Goal: Task Accomplishment & Management: Manage account settings

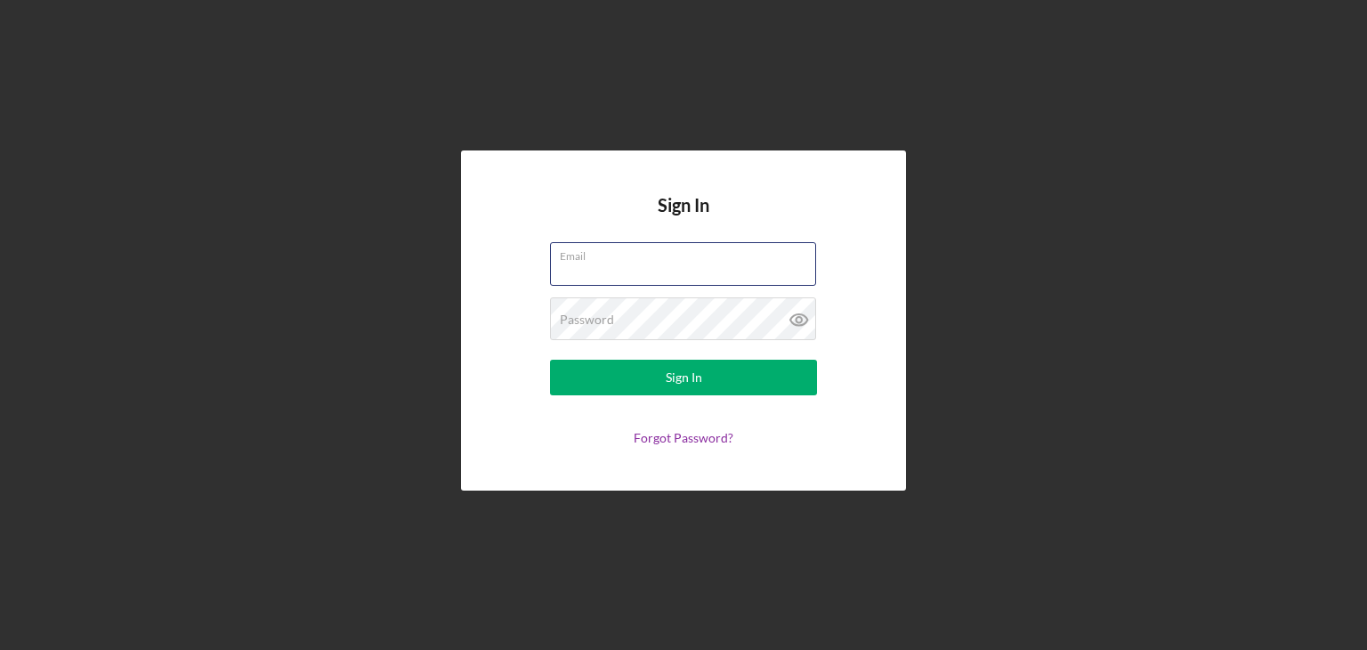
type input "[PERSON_NAME][EMAIL_ADDRESS][DOMAIN_NAME]"
click at [619, 400] on form "Email [PERSON_NAME][EMAIL_ADDRESS][DOMAIN_NAME] Password Sign In Forgot Passwor…" at bounding box center [683, 343] width 356 height 203
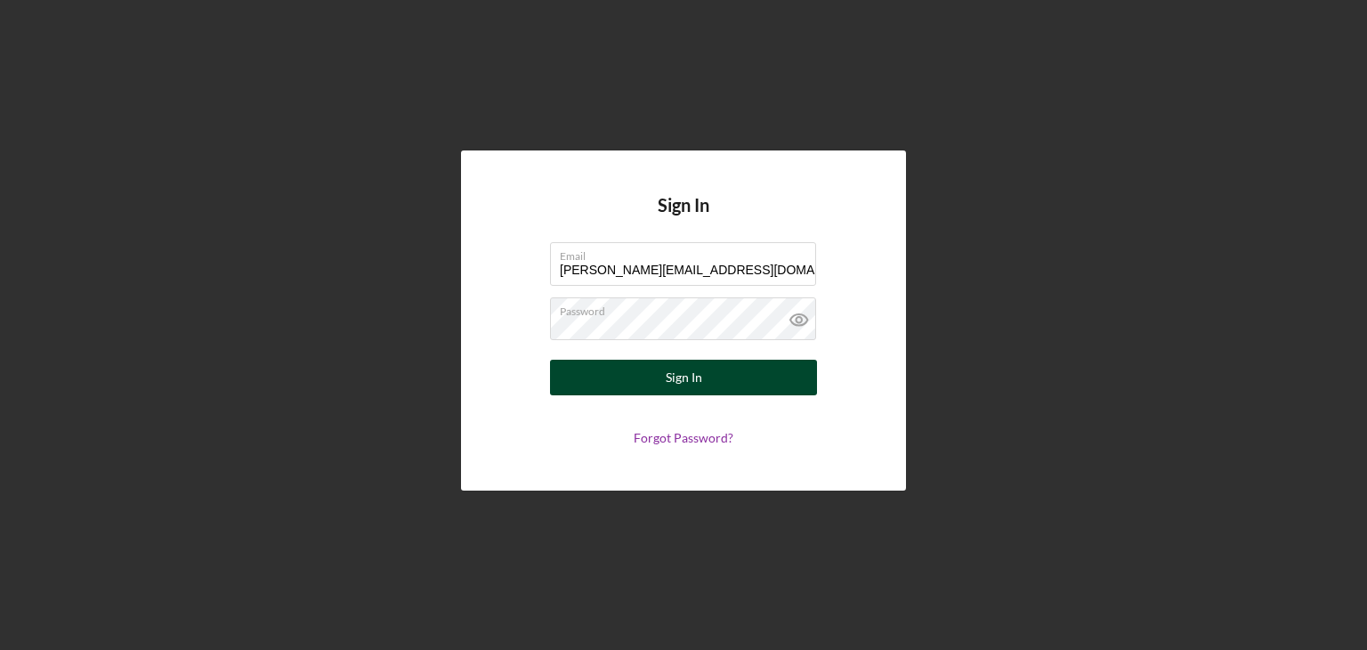
click at [618, 385] on button "Sign In" at bounding box center [683, 378] width 267 height 36
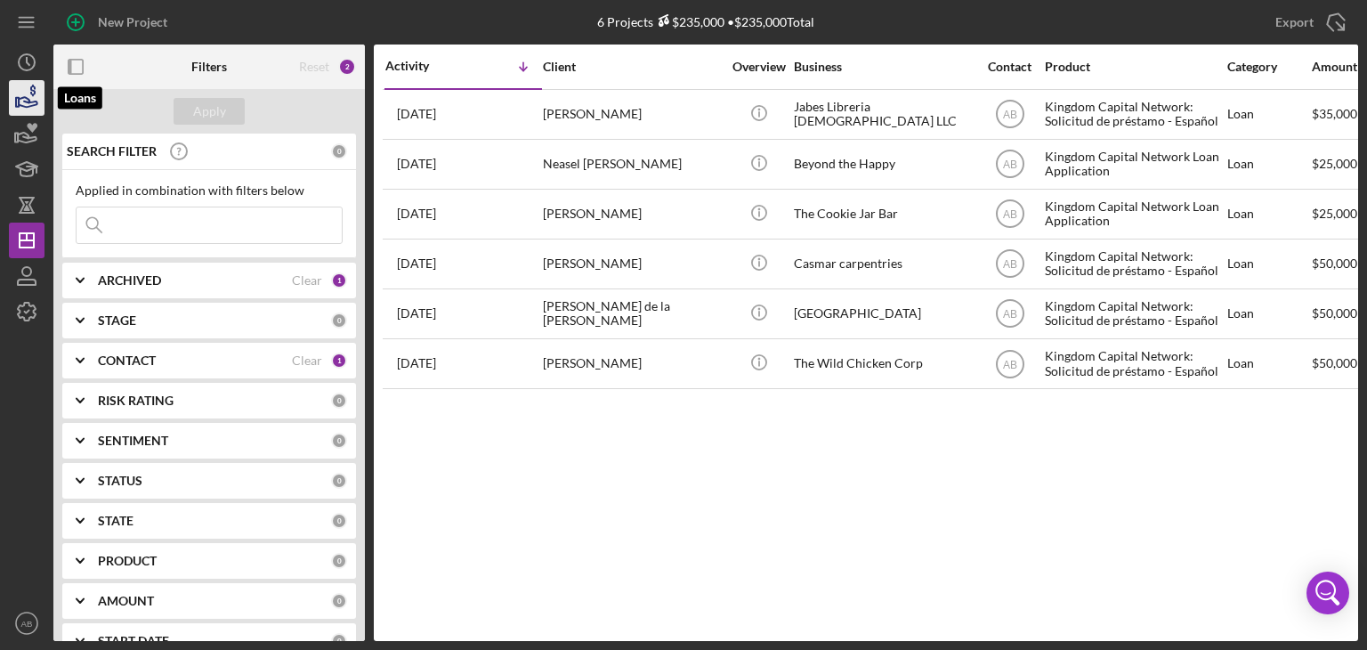
click at [29, 84] on icon "button" at bounding box center [26, 98] width 44 height 44
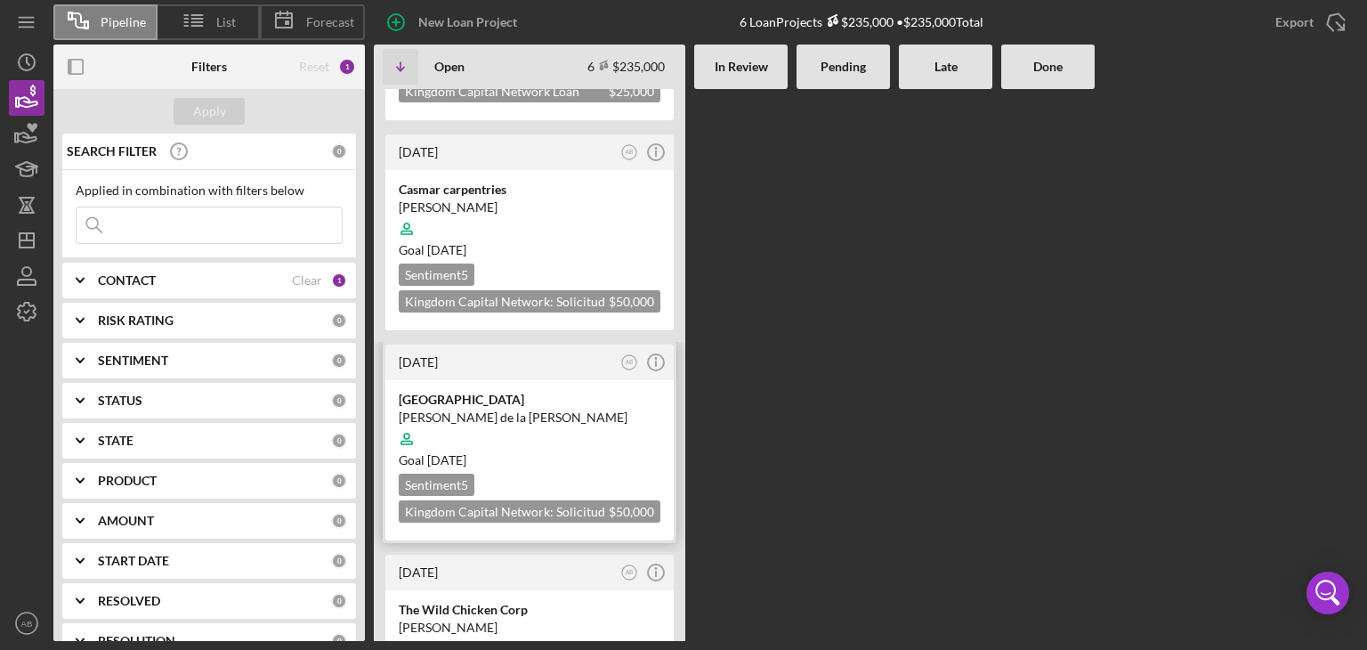
scroll to position [523, 0]
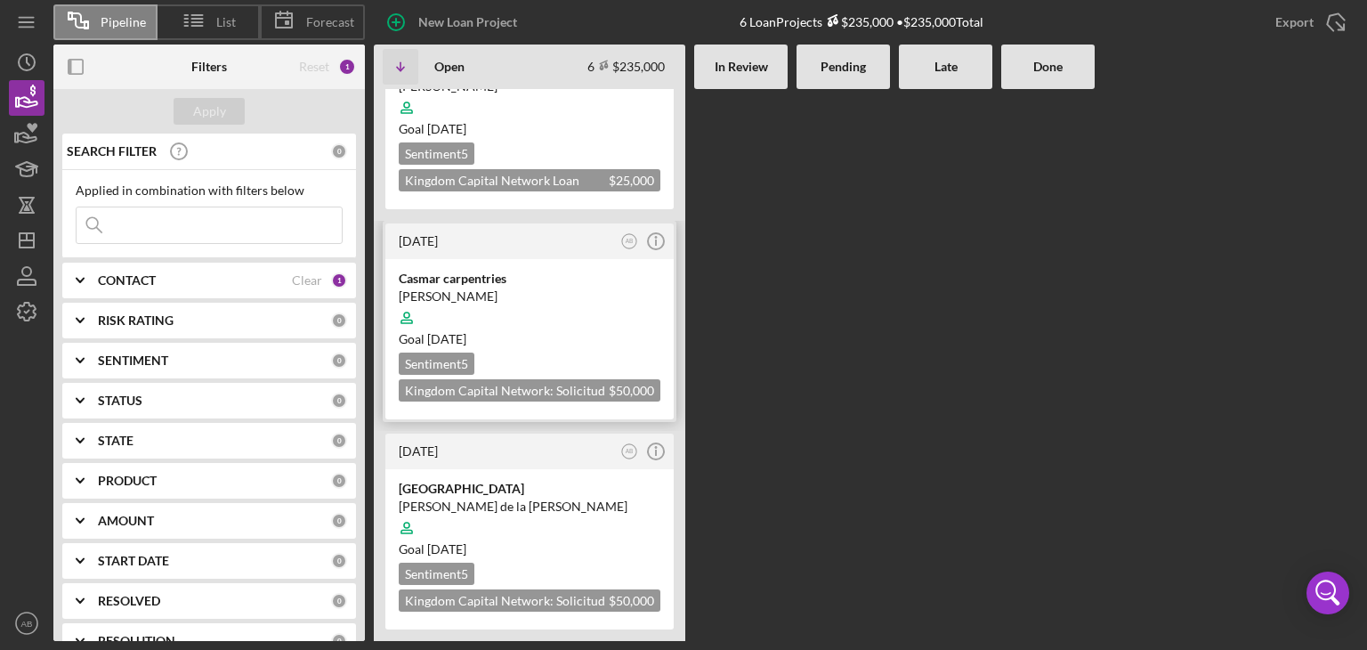
click at [491, 270] on div "Casmar carpentries" at bounding box center [530, 279] width 262 height 18
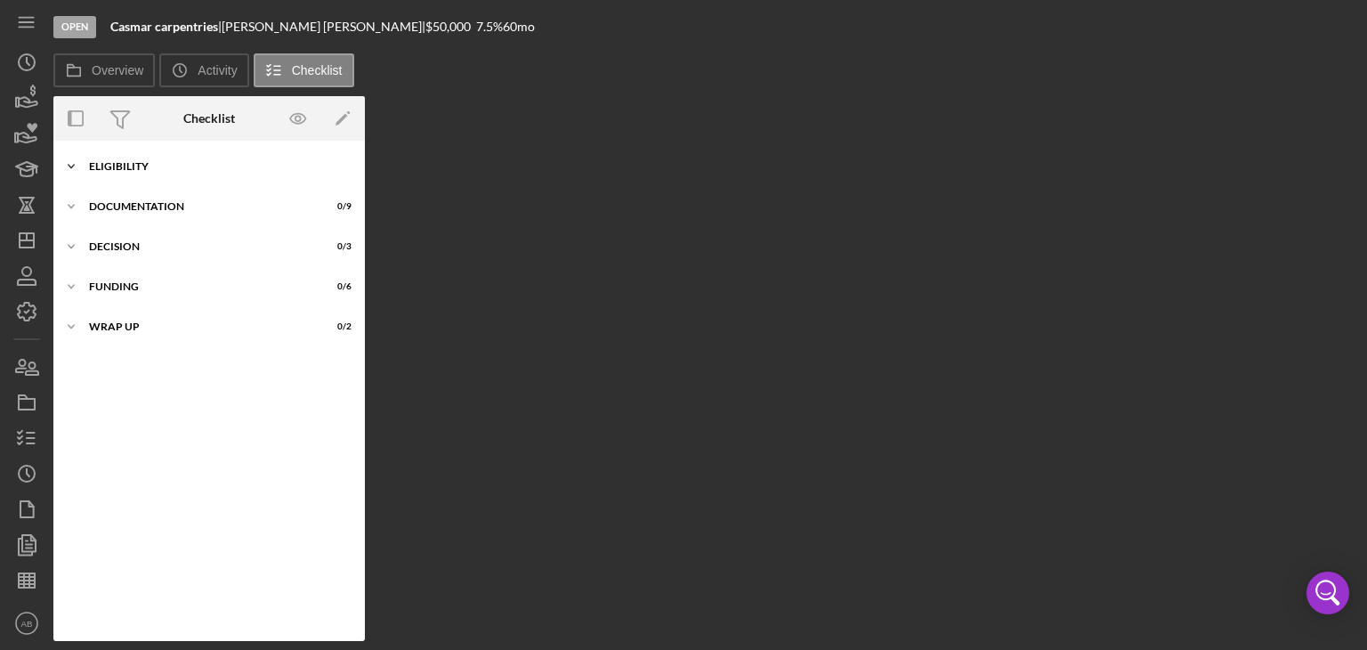
click at [107, 170] on div "ELIGIBILITY" at bounding box center [216, 166] width 254 height 11
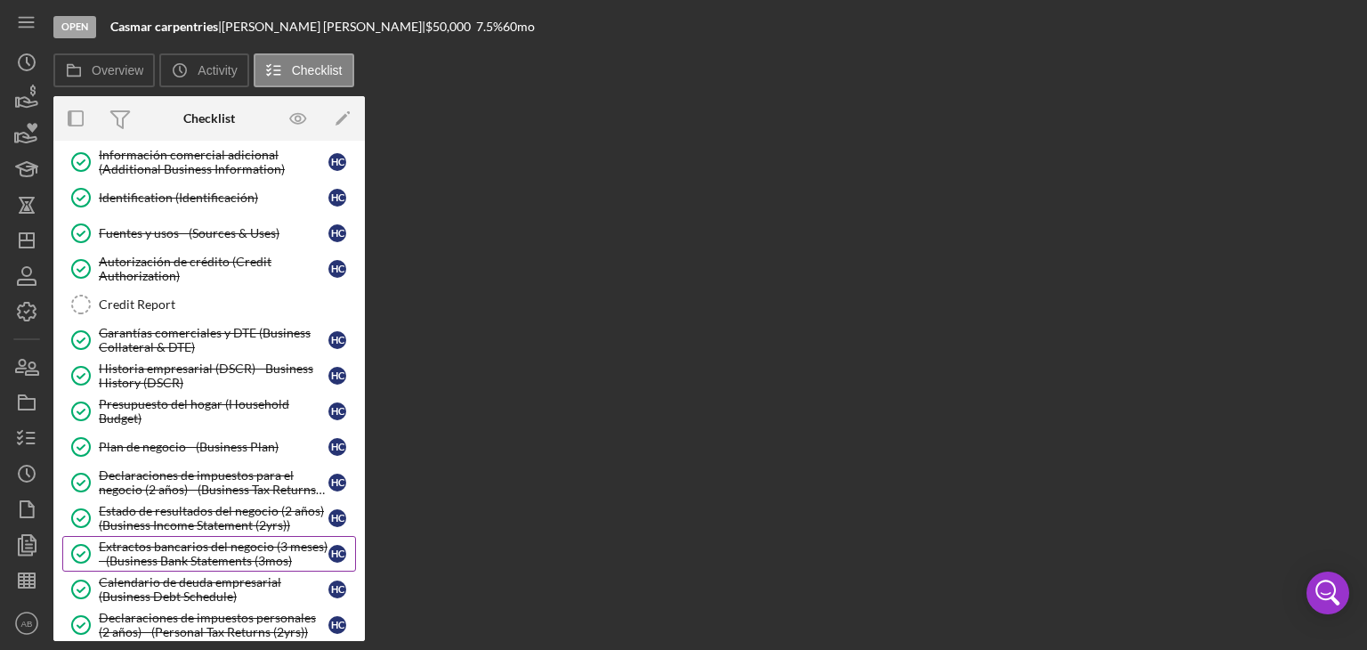
scroll to position [178, 0]
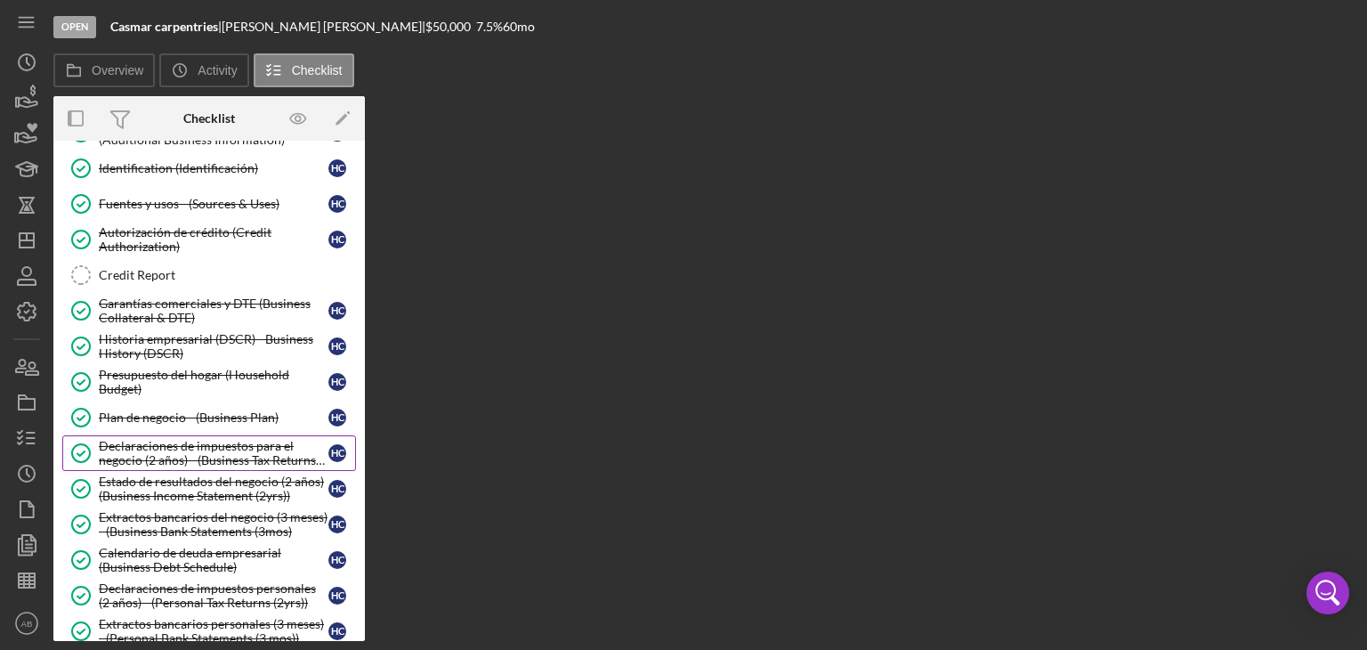
click at [167, 446] on div "Declaraciones de impuestos para el negocio (2 años) - (Business Tax Returns (2y…" at bounding box center [214, 453] width 230 height 28
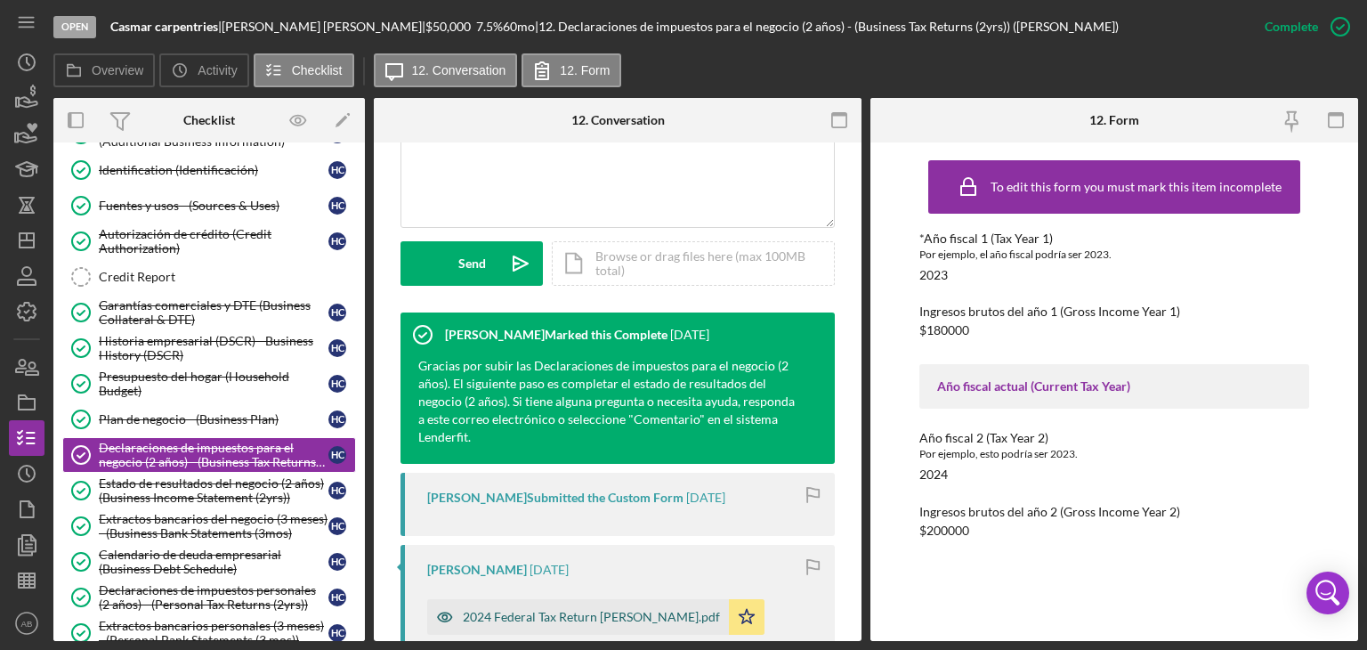
scroll to position [623, 0]
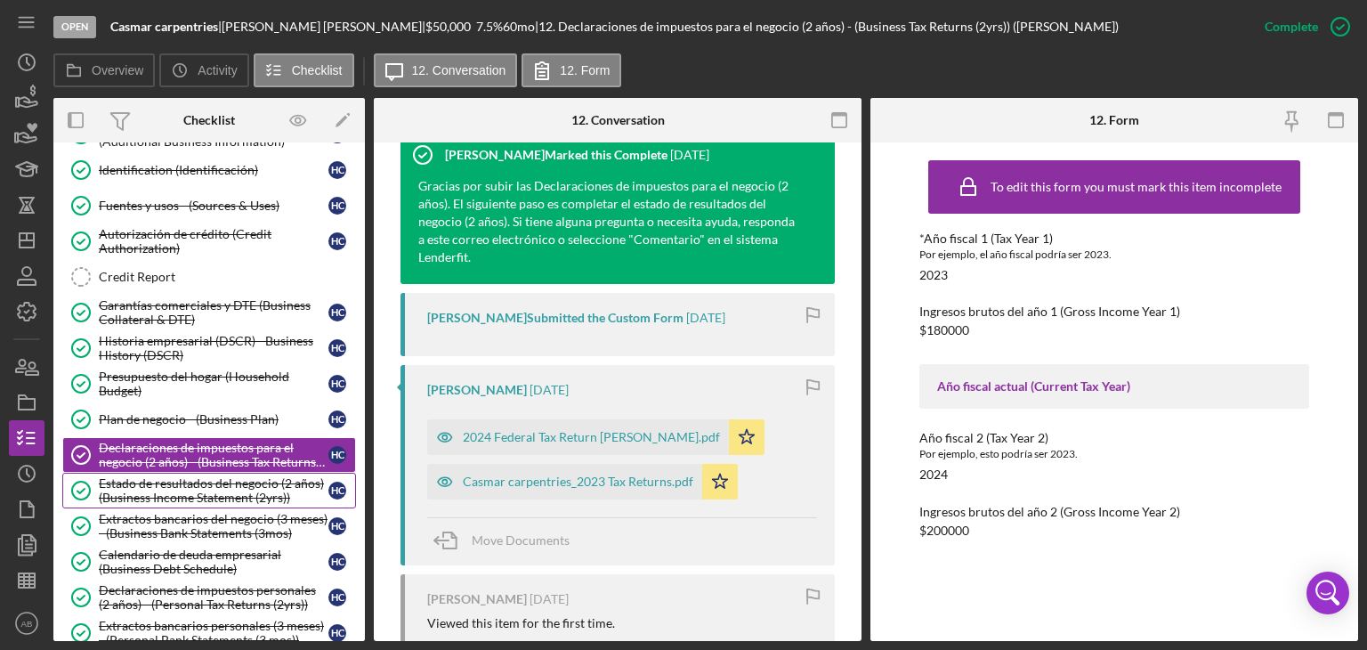
click at [188, 492] on div "Estado de resultados del negocio (2 años) (Business Income Statement (2yrs))" at bounding box center [214, 490] width 230 height 28
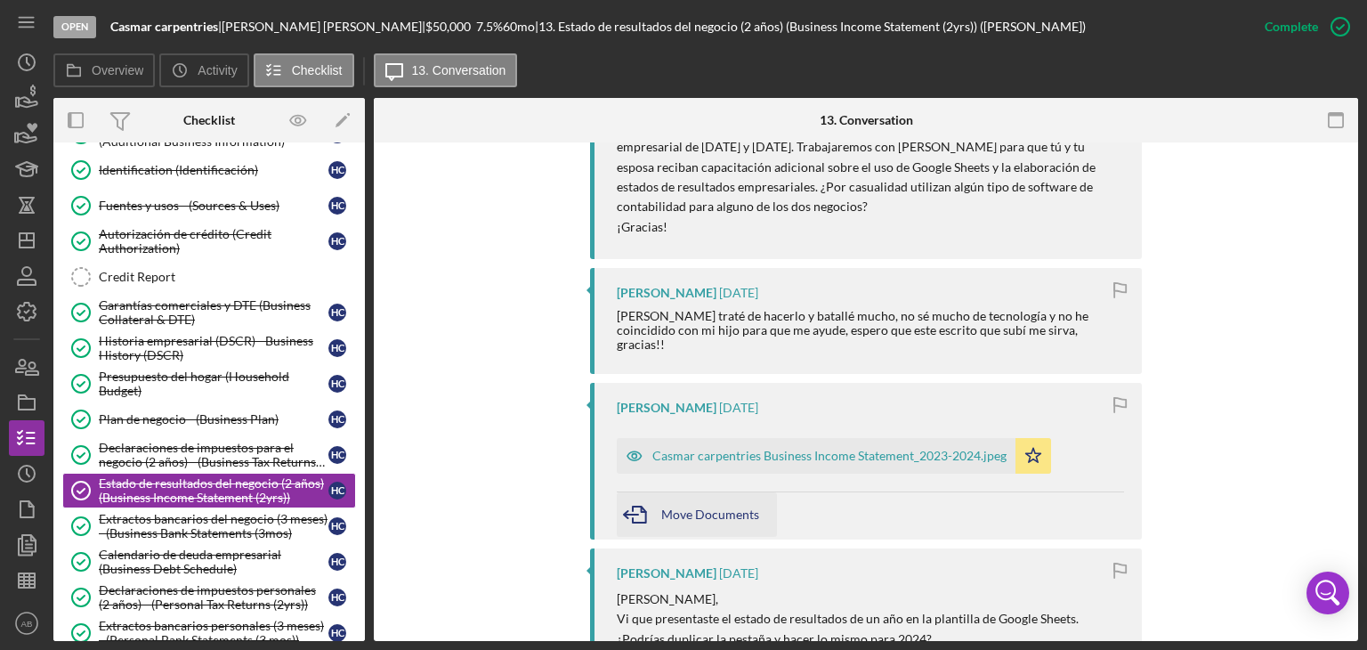
scroll to position [1602, 0]
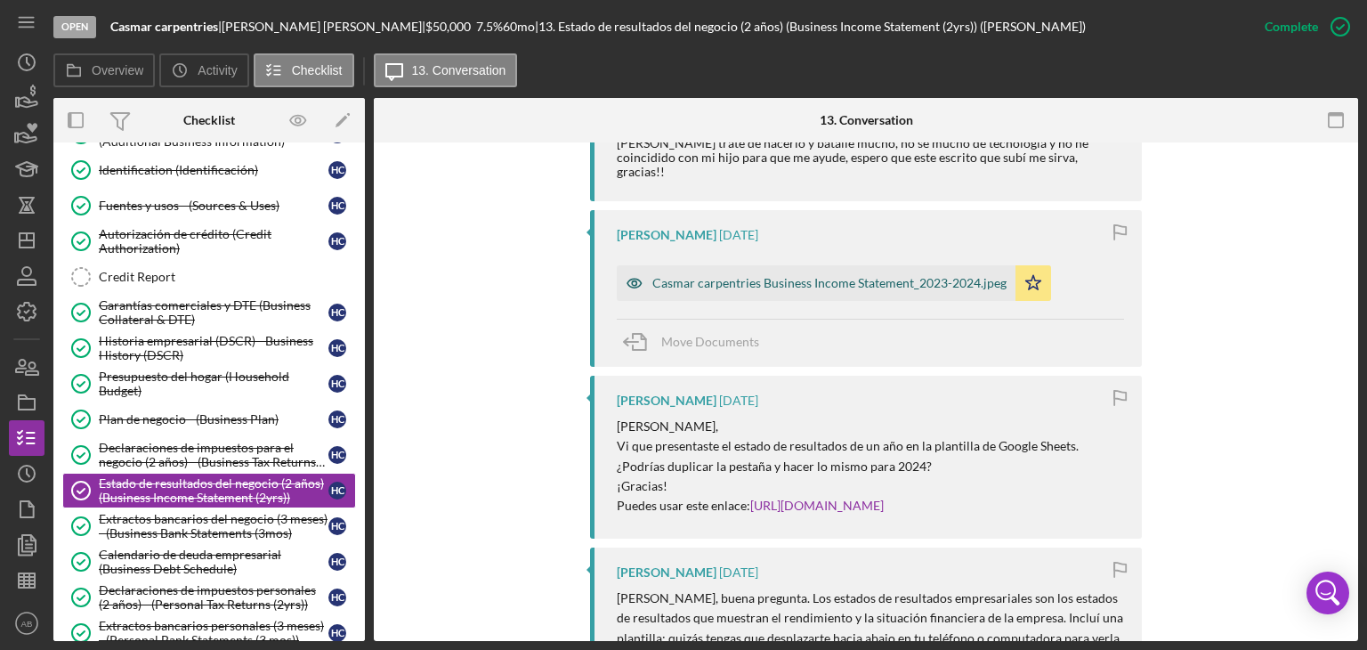
click at [804, 276] on div "Casmar carpentries Business Income Statement_2023-2024.jpeg" at bounding box center [829, 283] width 354 height 14
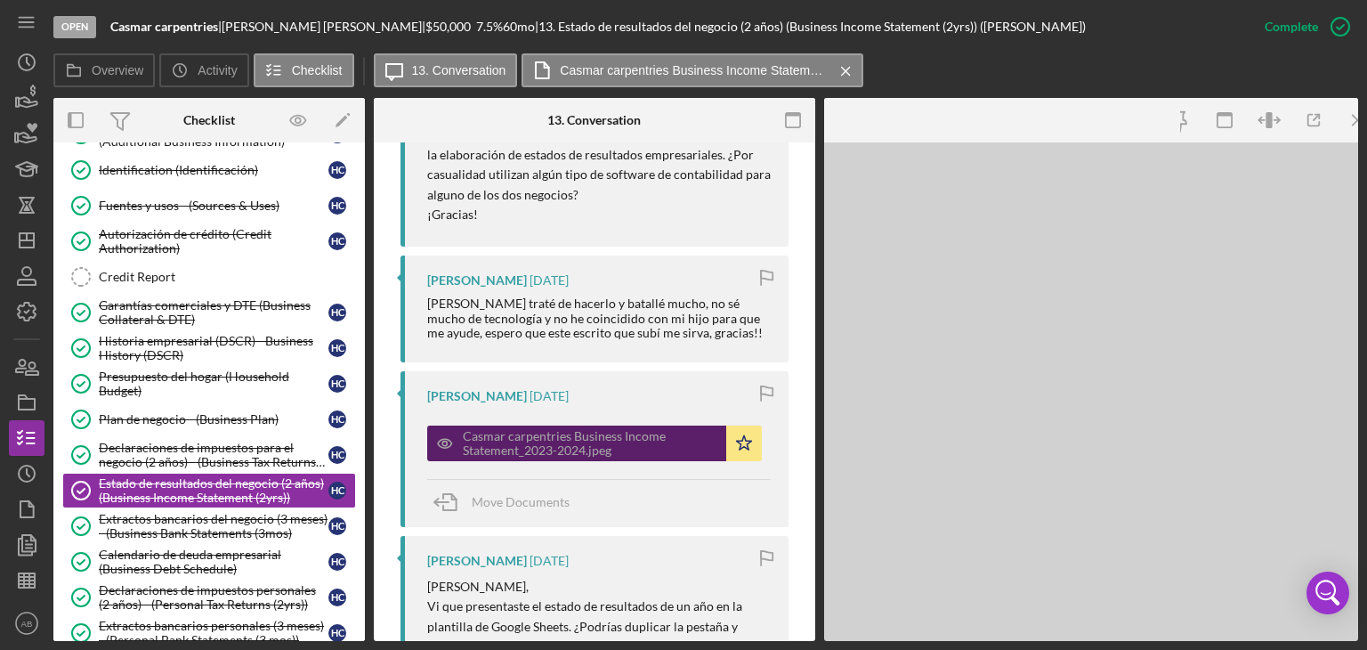
scroll to position [1780, 0]
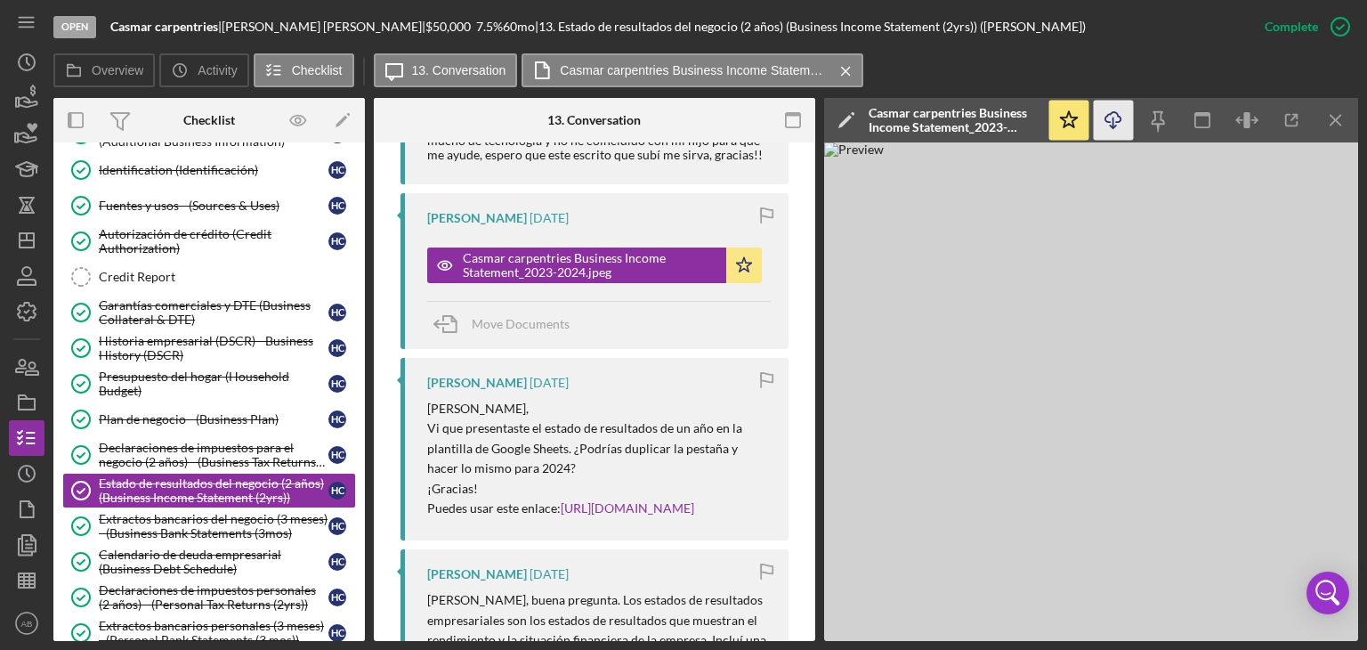
click at [1111, 117] on icon "Icon/Download" at bounding box center [1114, 121] width 40 height 40
click at [161, 464] on div "Declaraciones de impuestos para el negocio (2 años) - (Business Tax Returns (2y…" at bounding box center [214, 454] width 230 height 28
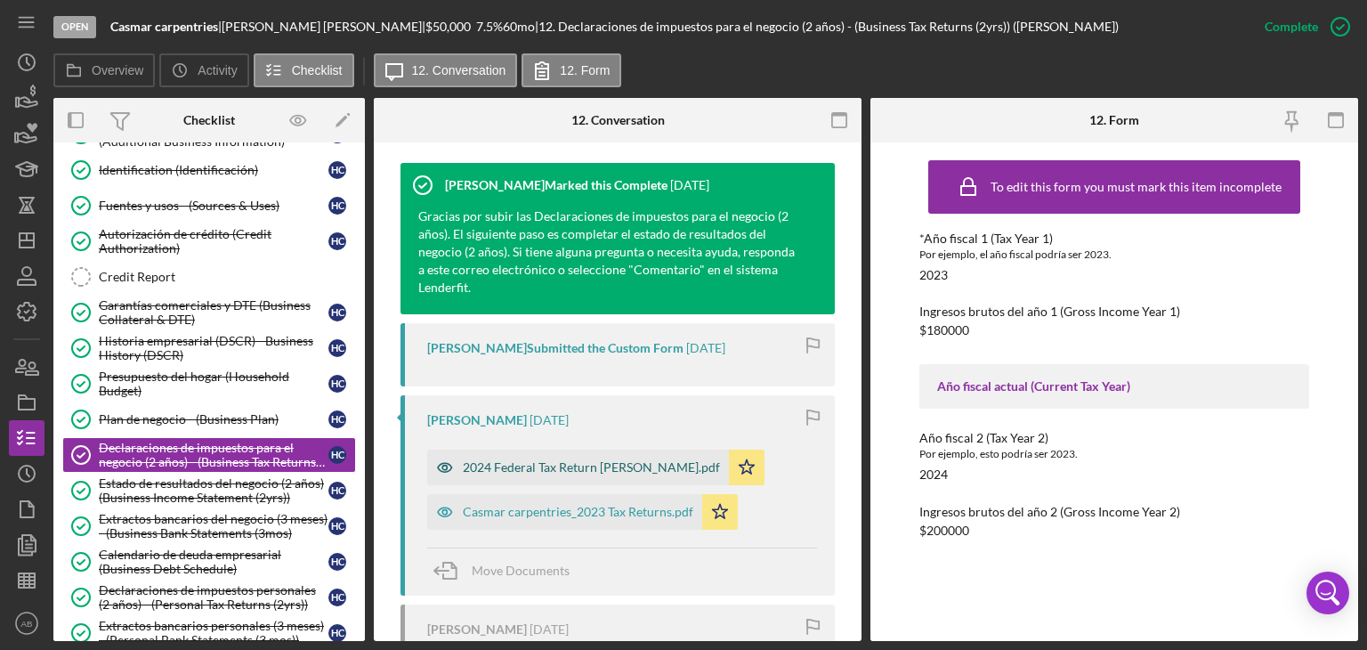
scroll to position [623, 0]
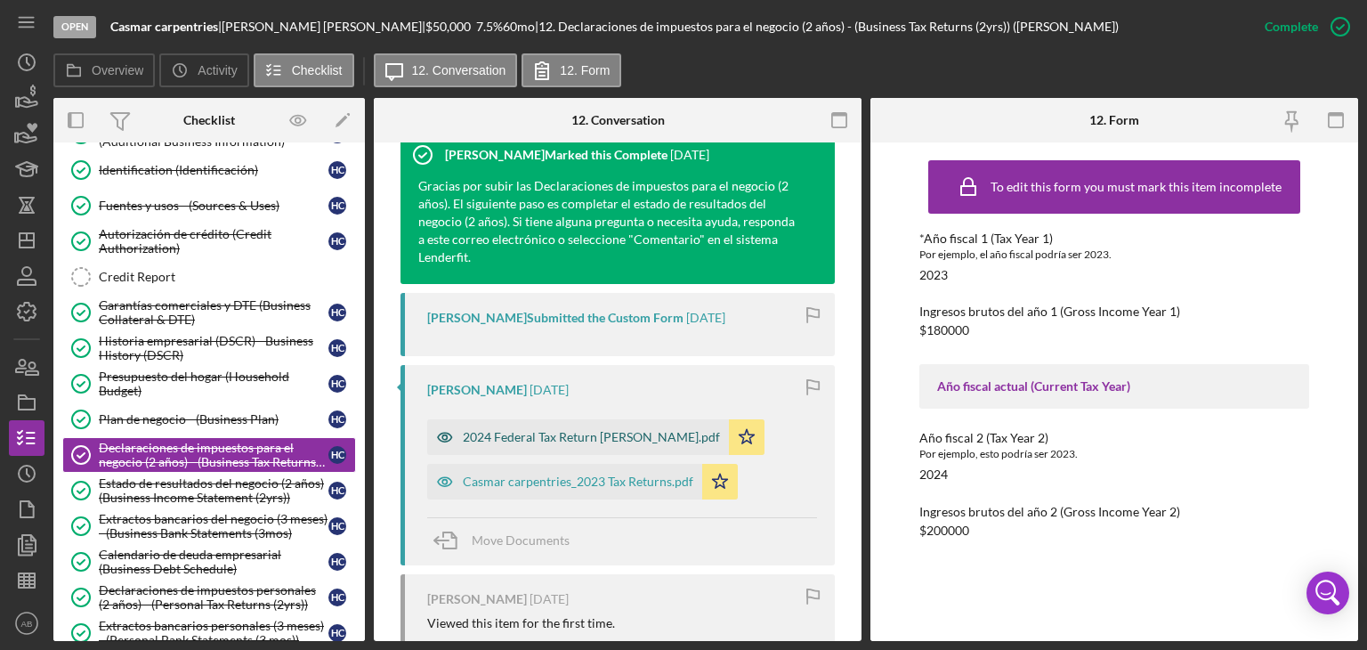
click at [505, 439] on div "2024 Federal Tax Return [PERSON_NAME].pdf" at bounding box center [591, 437] width 257 height 14
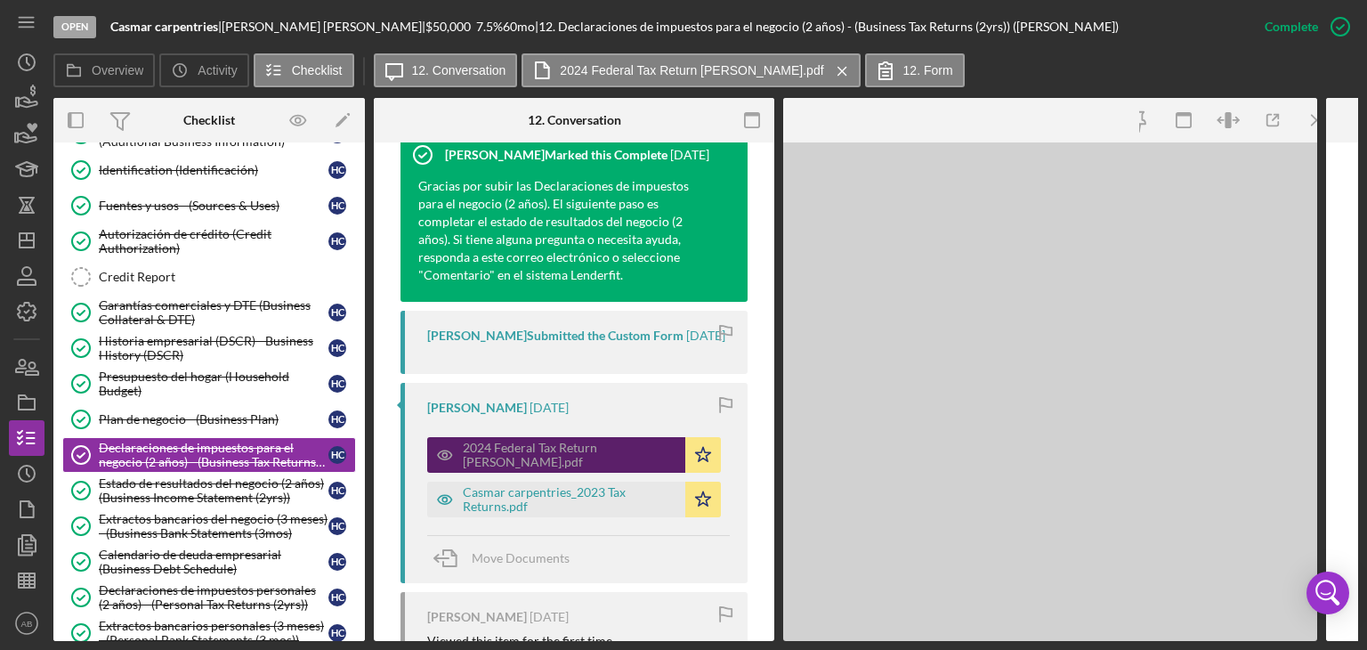
scroll to position [642, 0]
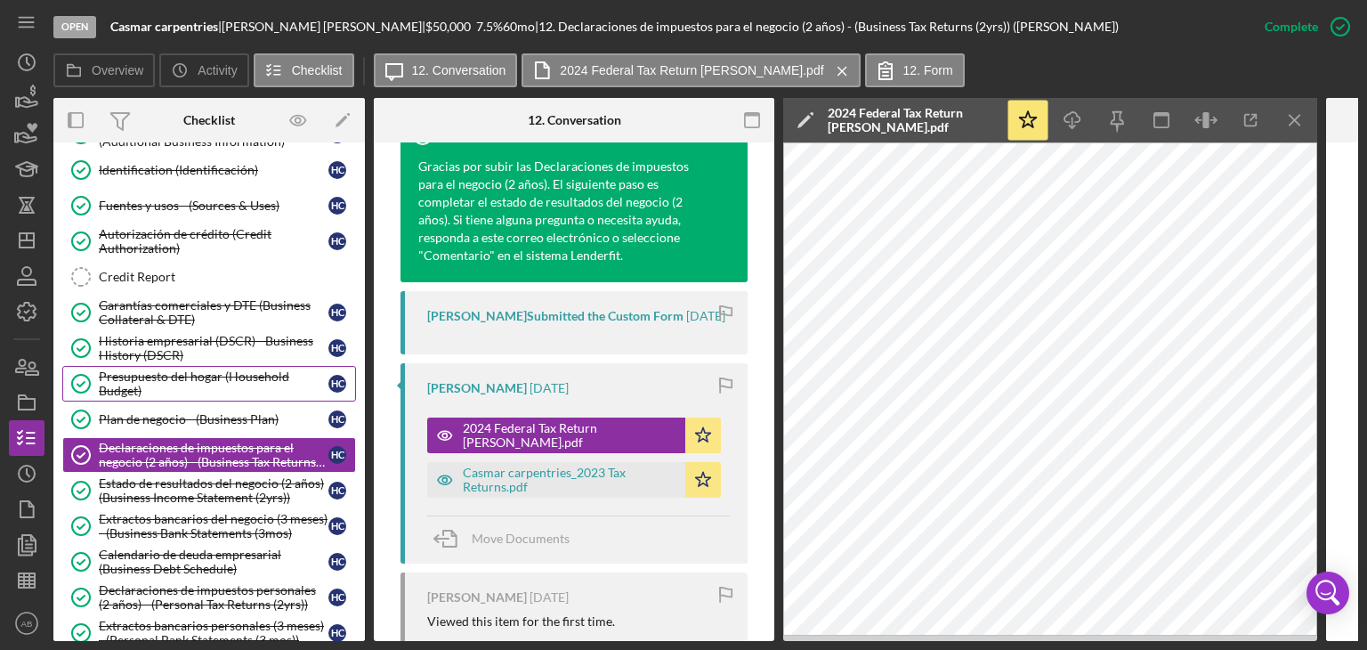
click at [126, 378] on div "Presupuesto del hogar (Household Budget)" at bounding box center [214, 383] width 230 height 28
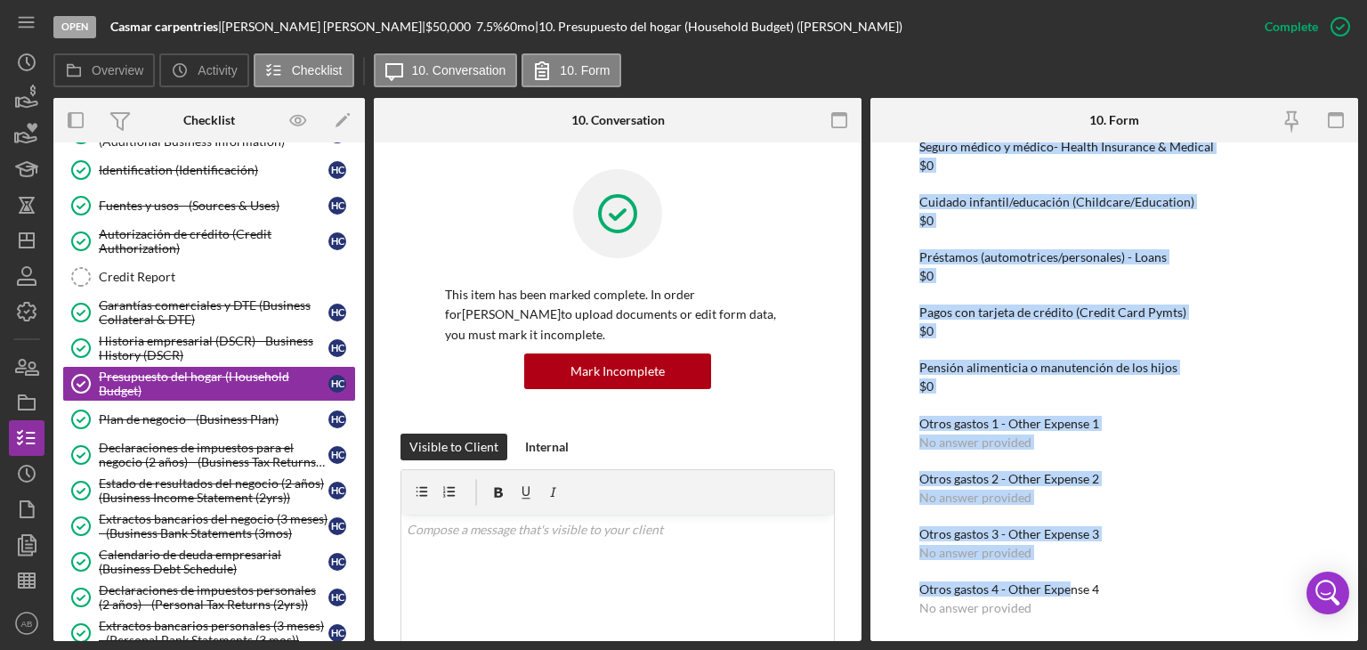
scroll to position [1642, 0]
drag, startPoint x: 918, startPoint y: 537, endPoint x: 1114, endPoint y: 617, distance: 211.5
click at [1114, 618] on div "To edit this form you must mark this item incomplete Declaración de ingresos de…" at bounding box center [1114, 391] width 488 height 498
copy div "Loremip dol sitam 7 (CO Adipis 6) Elitse doe temporincidi -5 (Utlabo 7) Etdolor…"
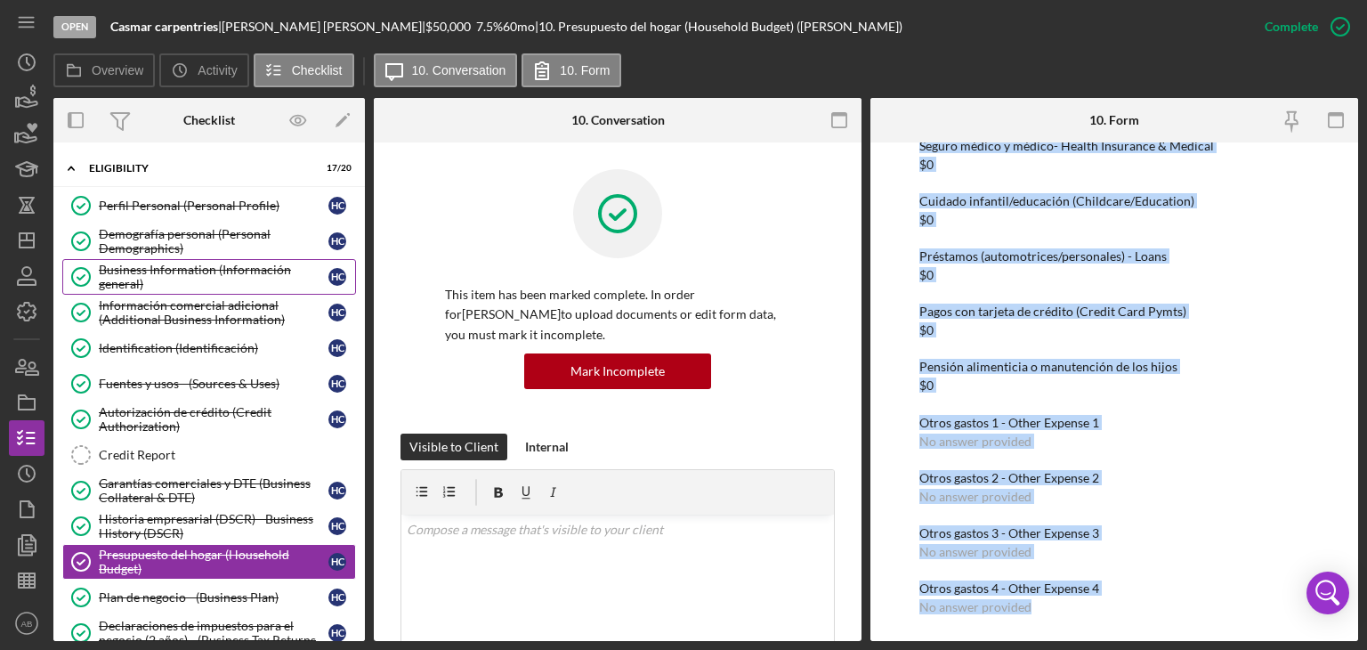
click at [144, 286] on div "Business Information (Información general)" at bounding box center [214, 277] width 230 height 28
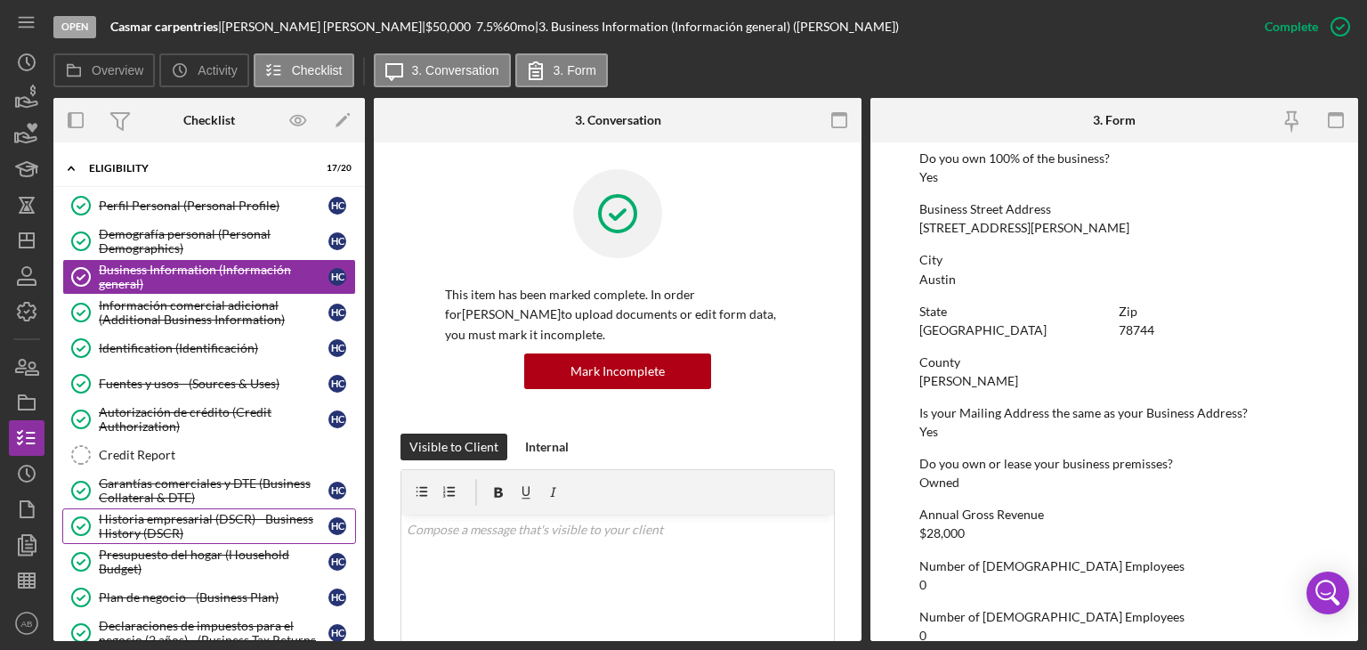
scroll to position [801, 0]
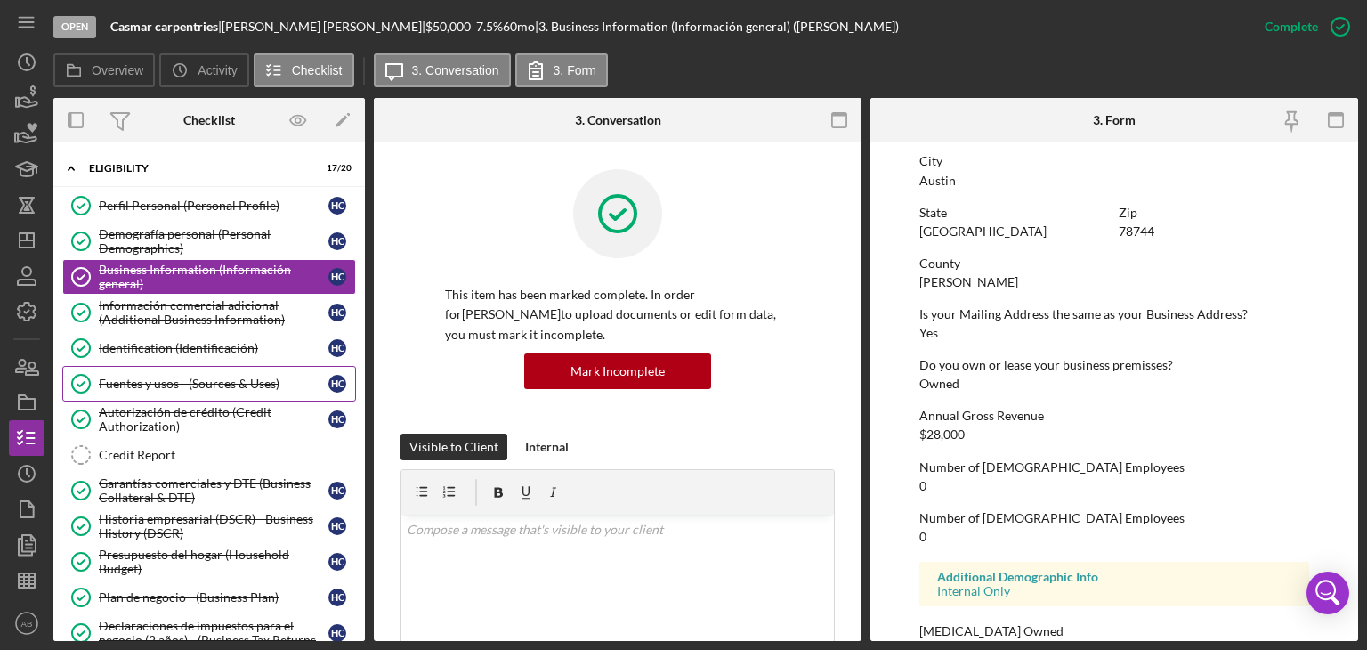
click at [139, 376] on div "Fuentes y usos - (Sources & Uses)" at bounding box center [214, 383] width 230 height 14
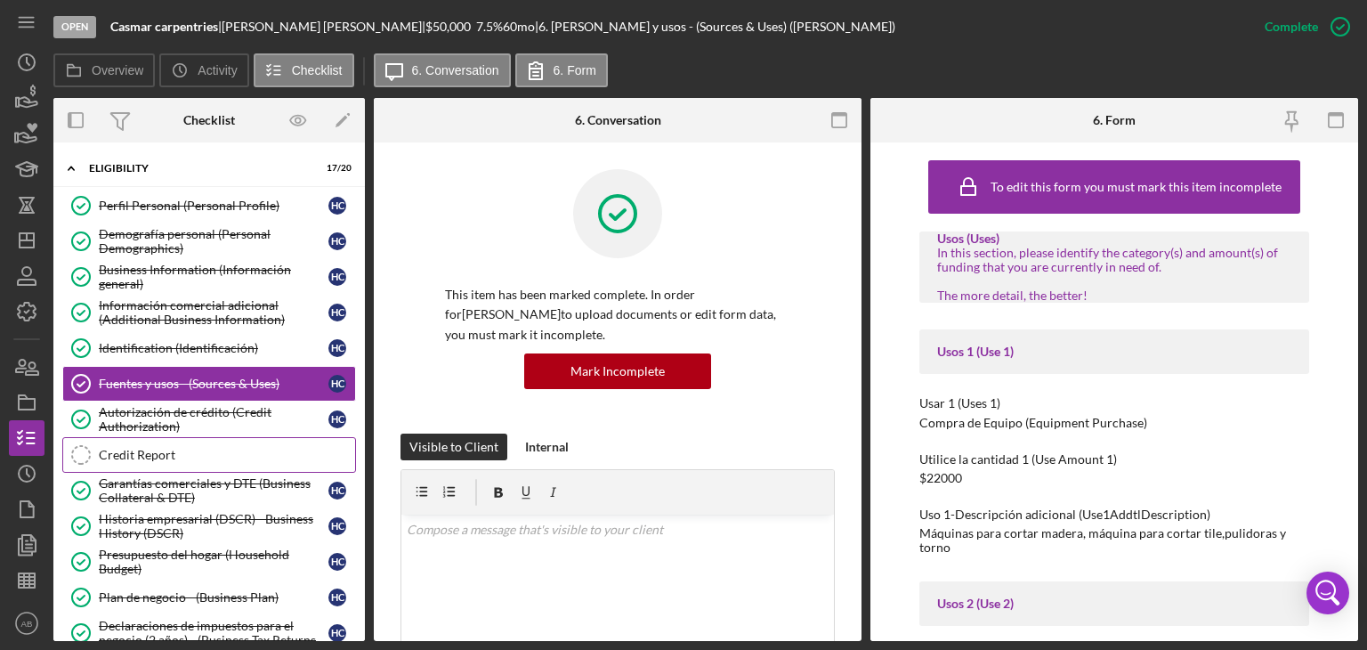
scroll to position [89, 0]
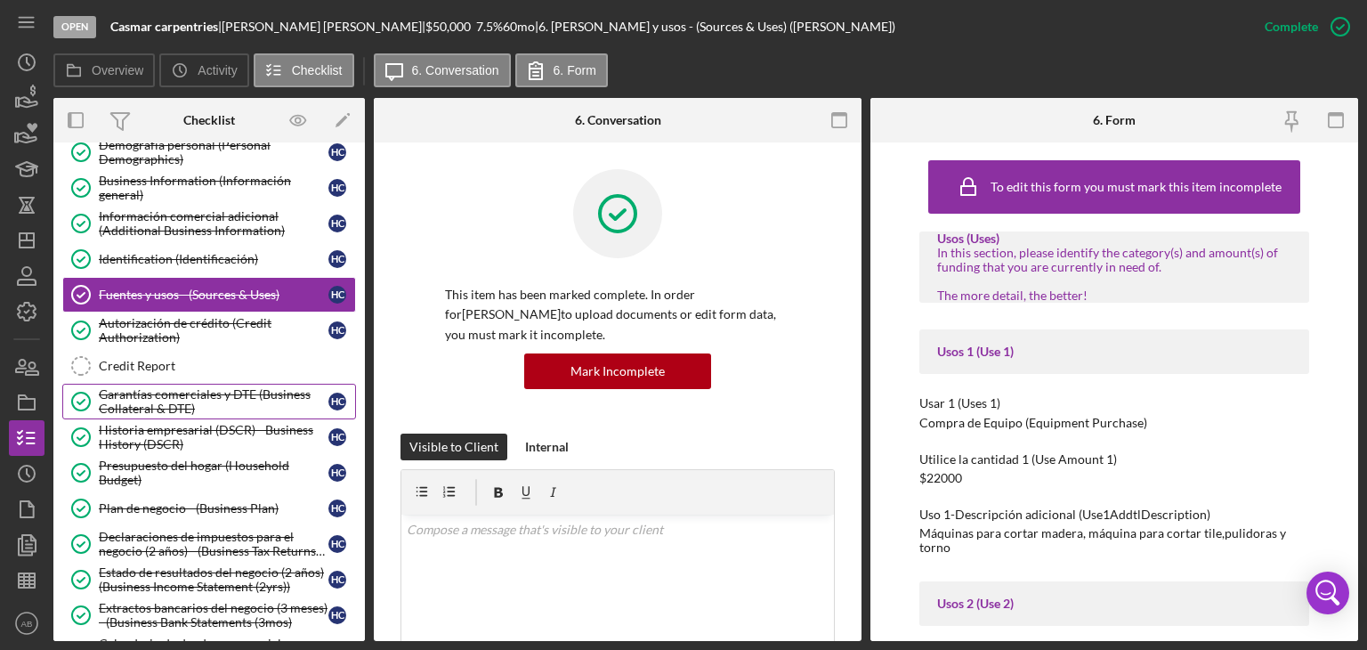
click at [152, 403] on div "Garantías comerciales y DTE (Business Collateral & DTE)" at bounding box center [214, 401] width 230 height 28
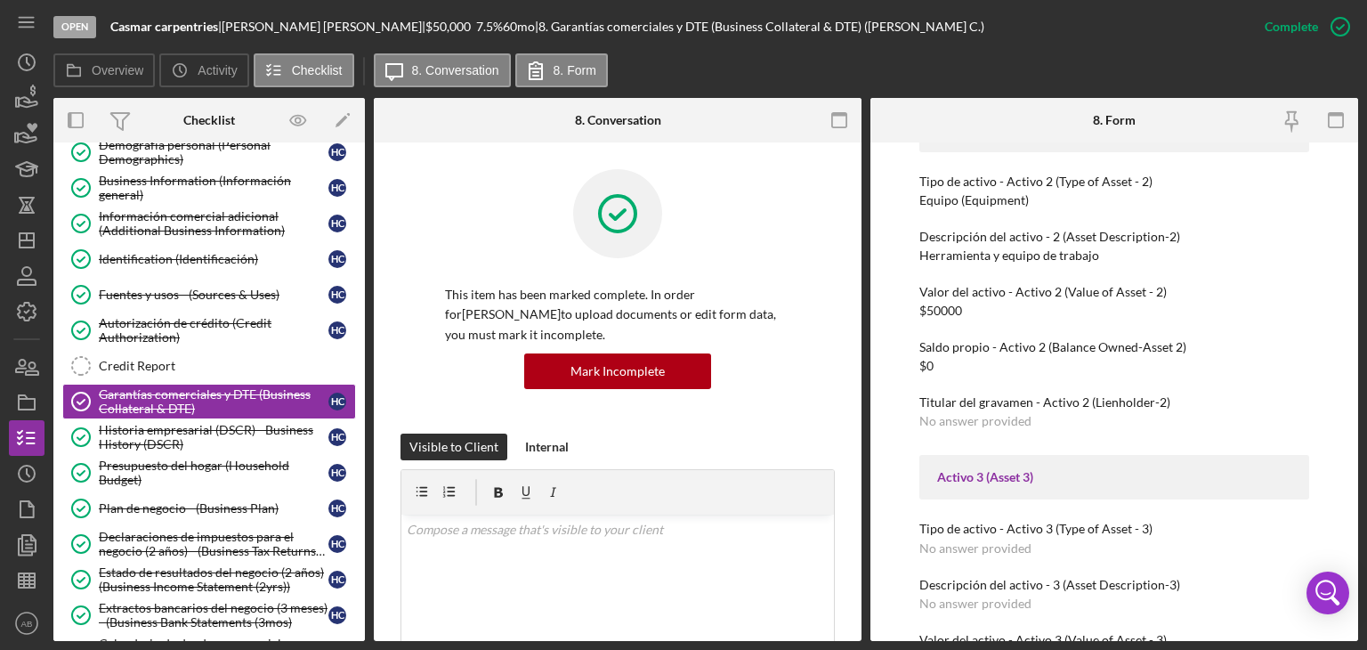
scroll to position [806, 0]
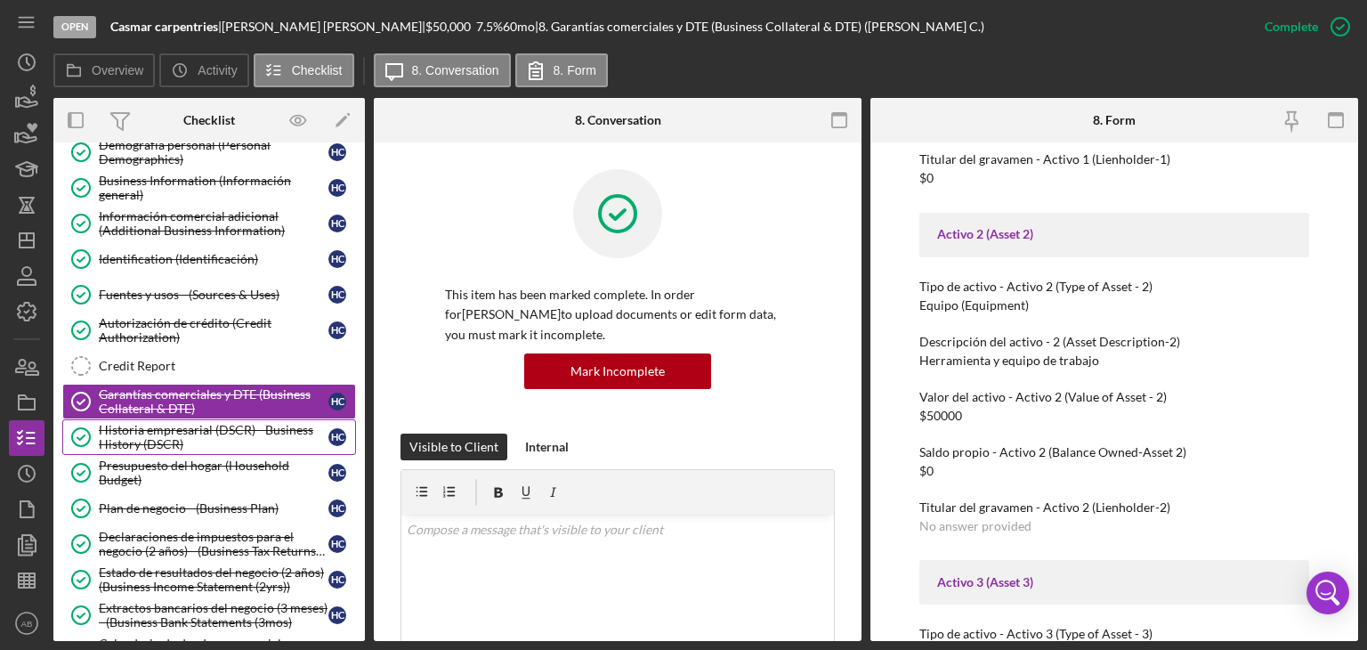
click at [160, 439] on div "Historia empresarial (DSCR) - Business History (DSCR)" at bounding box center [214, 437] width 230 height 28
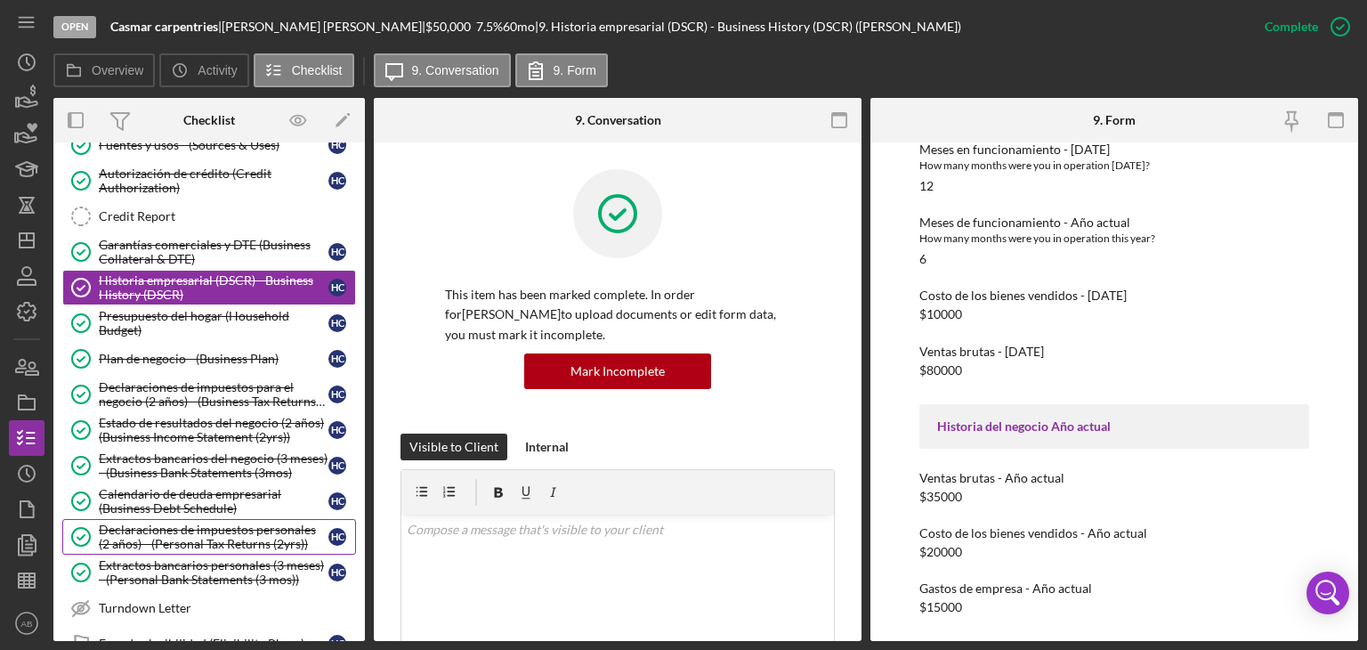
scroll to position [267, 0]
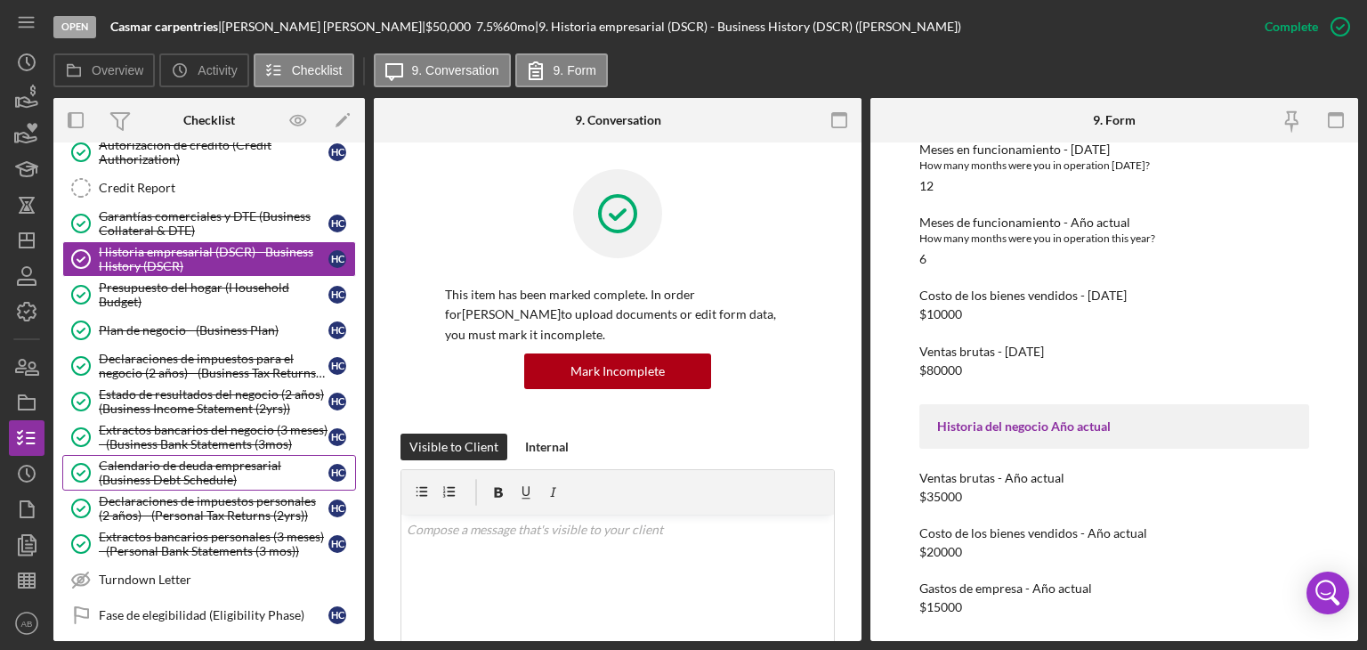
click at [167, 476] on div "Calendario de deuda empresarial (Business Debt Schedule)" at bounding box center [214, 472] width 230 height 28
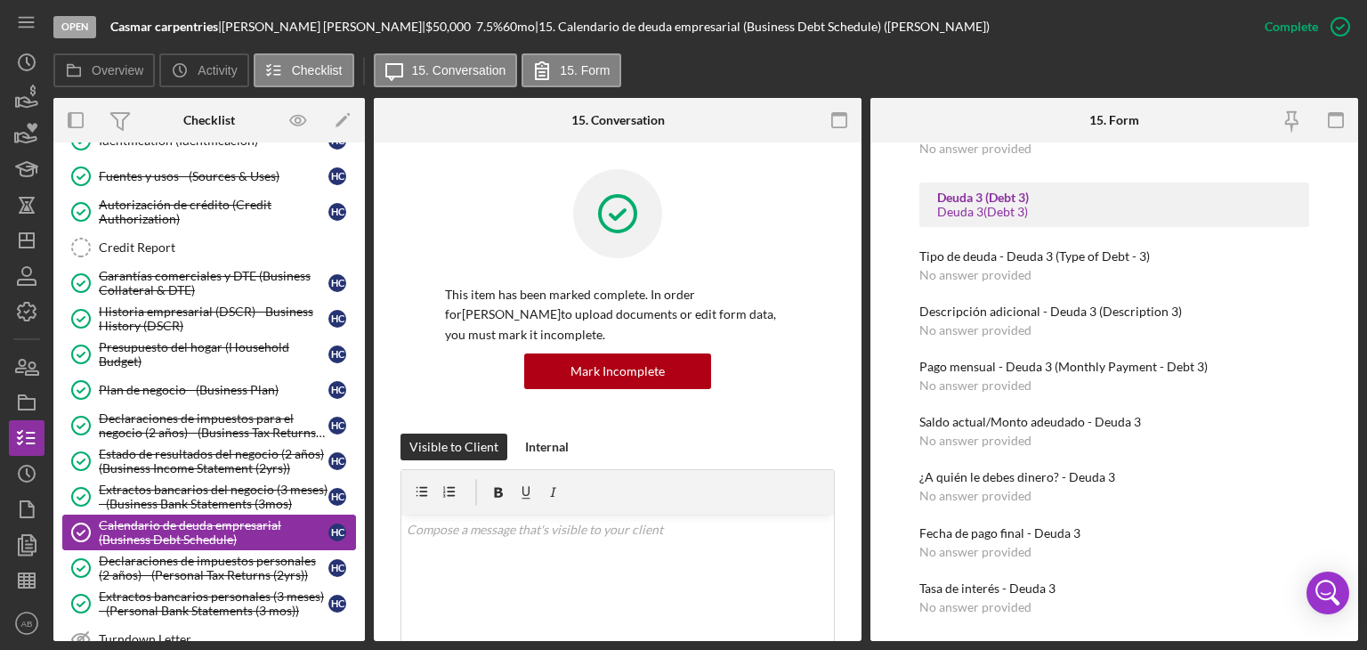
scroll to position [178, 0]
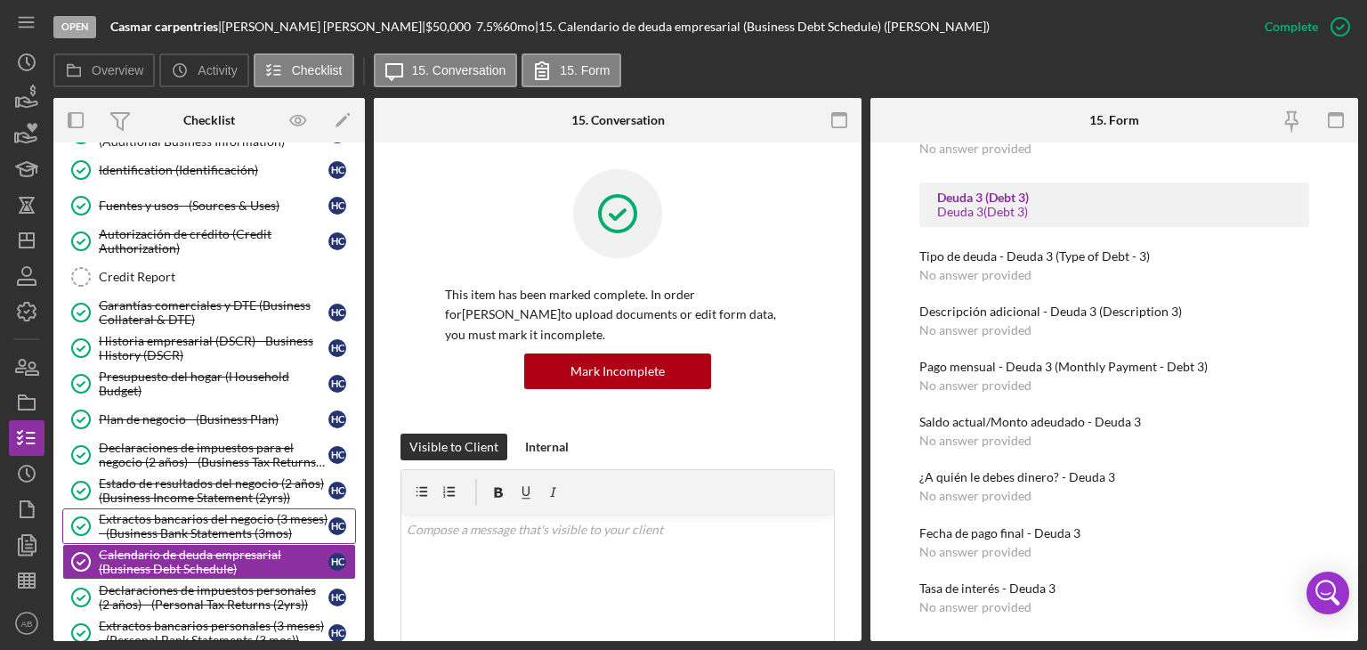
click at [211, 528] on div "Extractos bancarios del negocio (3 meses) - (Business Bank Statements (3mos)" at bounding box center [214, 526] width 230 height 28
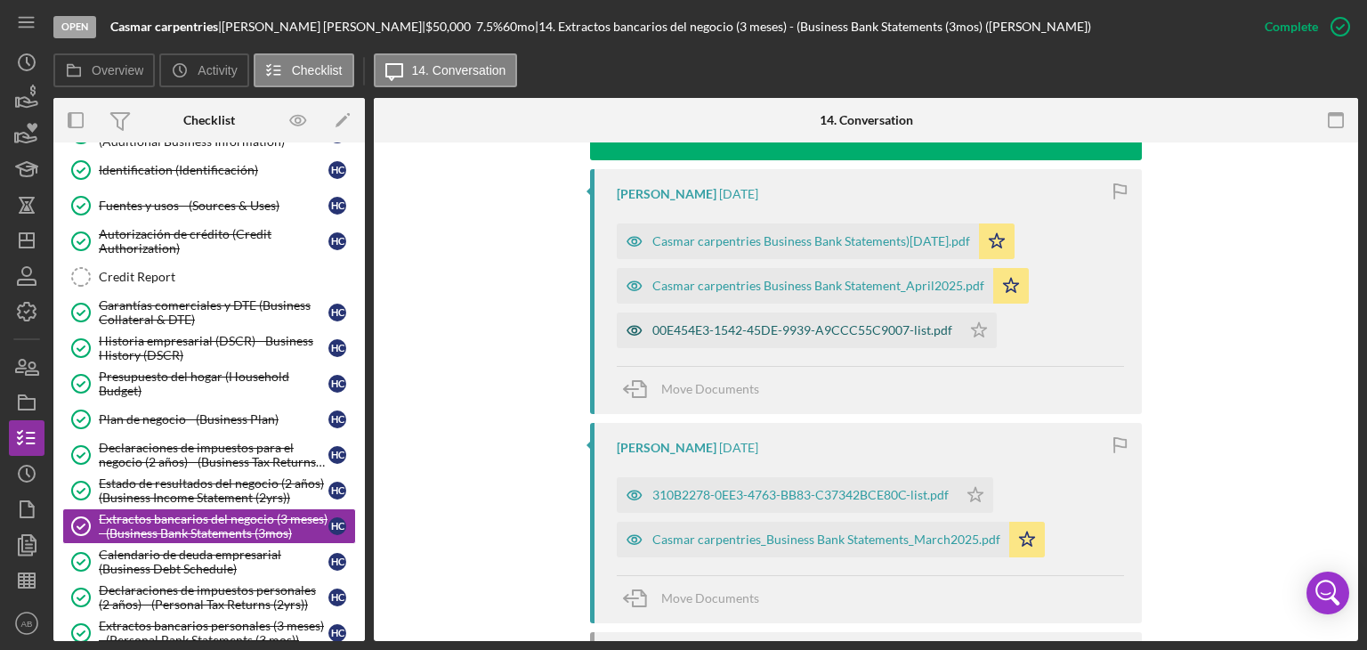
scroll to position [623, 0]
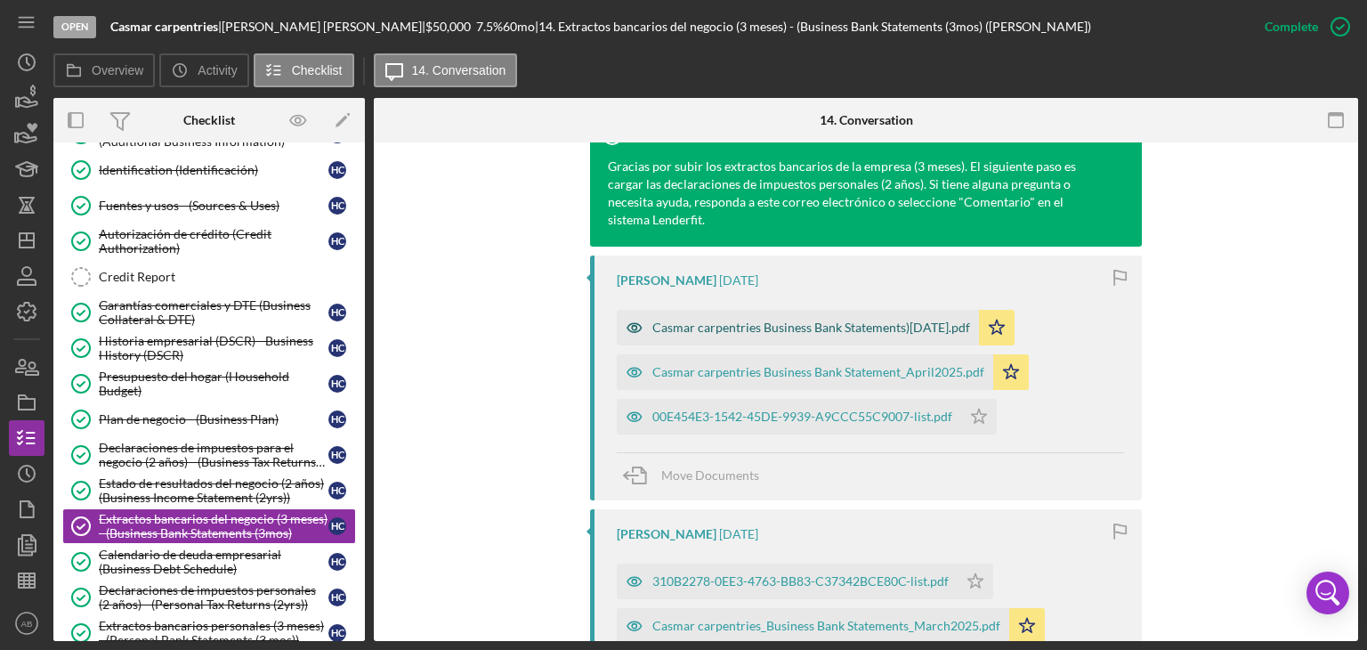
click at [711, 320] on div "Casmar carpentries Business Bank Statements)[DATE].pdf" at bounding box center [811, 327] width 318 height 14
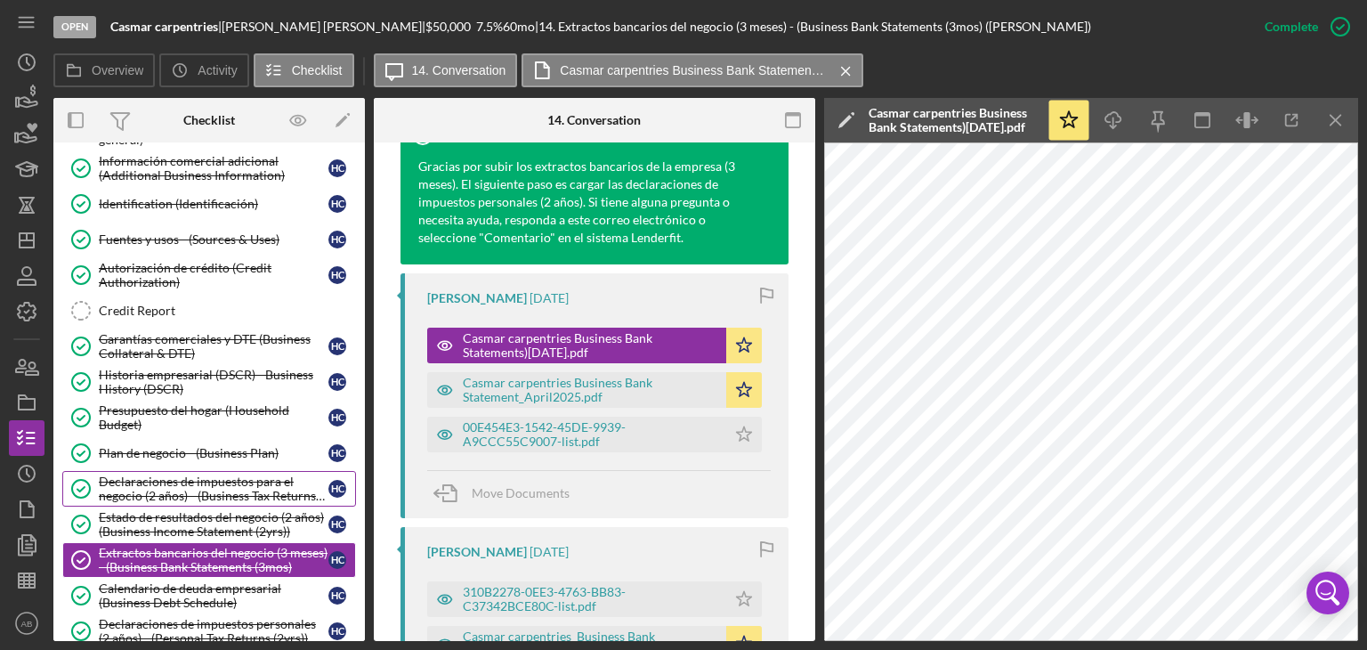
scroll to position [89, 0]
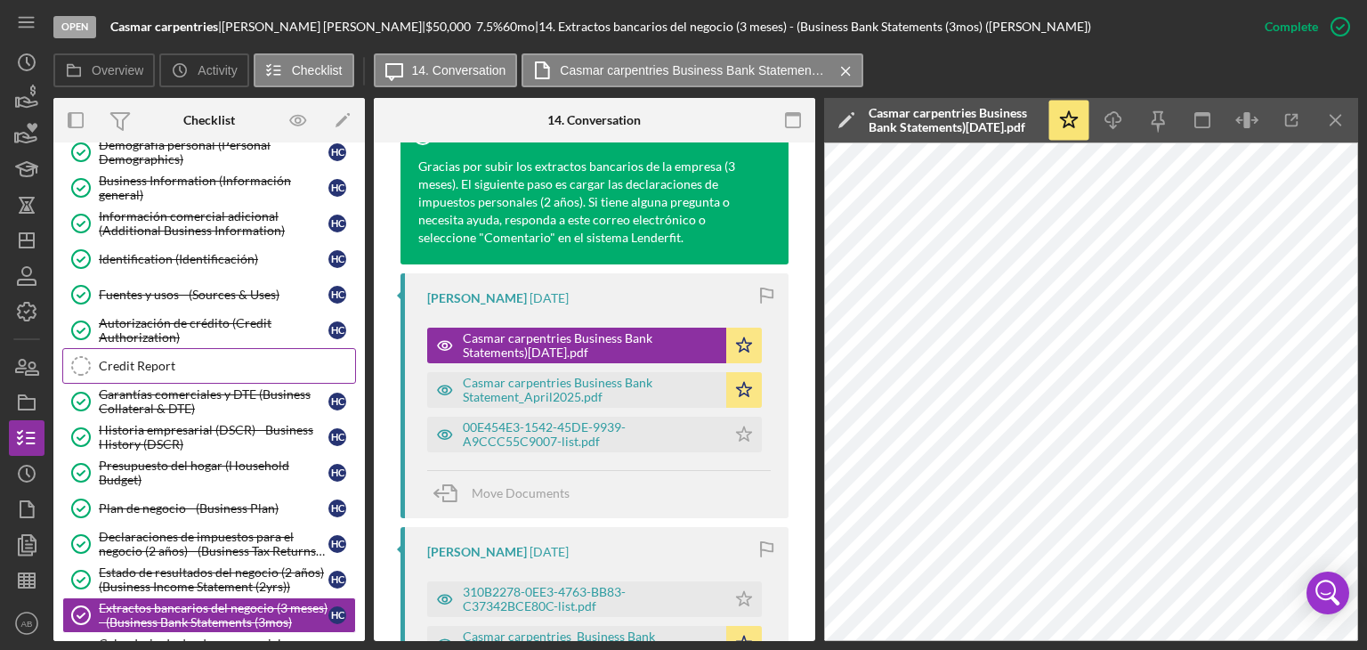
click at [139, 353] on link "Credit Report Credit Report" at bounding box center [209, 366] width 294 height 36
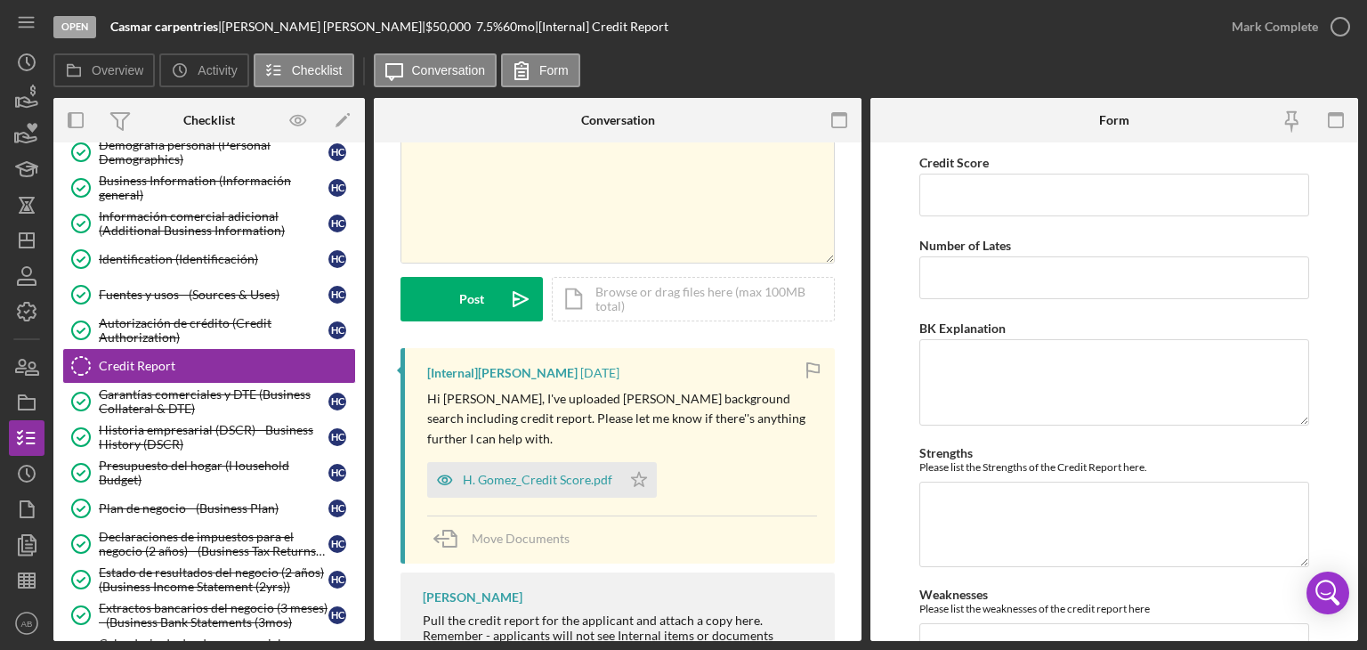
scroll to position [160, 0]
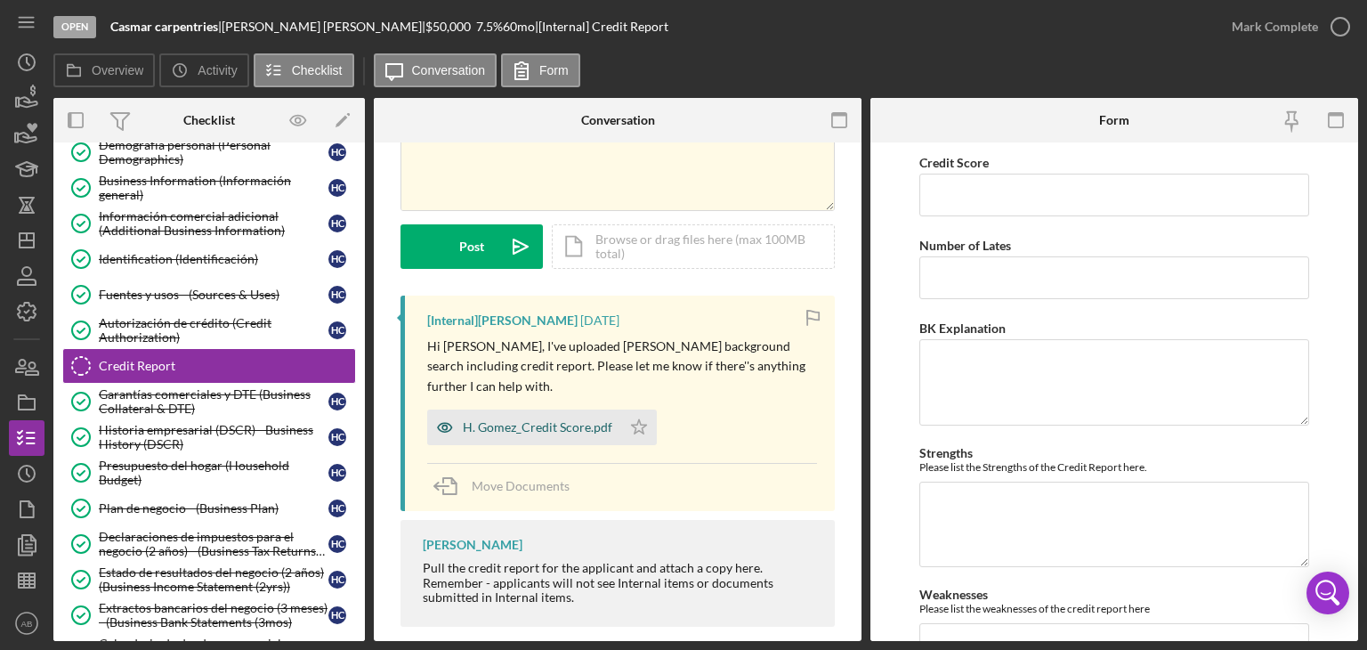
click at [522, 420] on div "H. Gomez_Credit Score.pdf" at bounding box center [537, 427] width 149 height 14
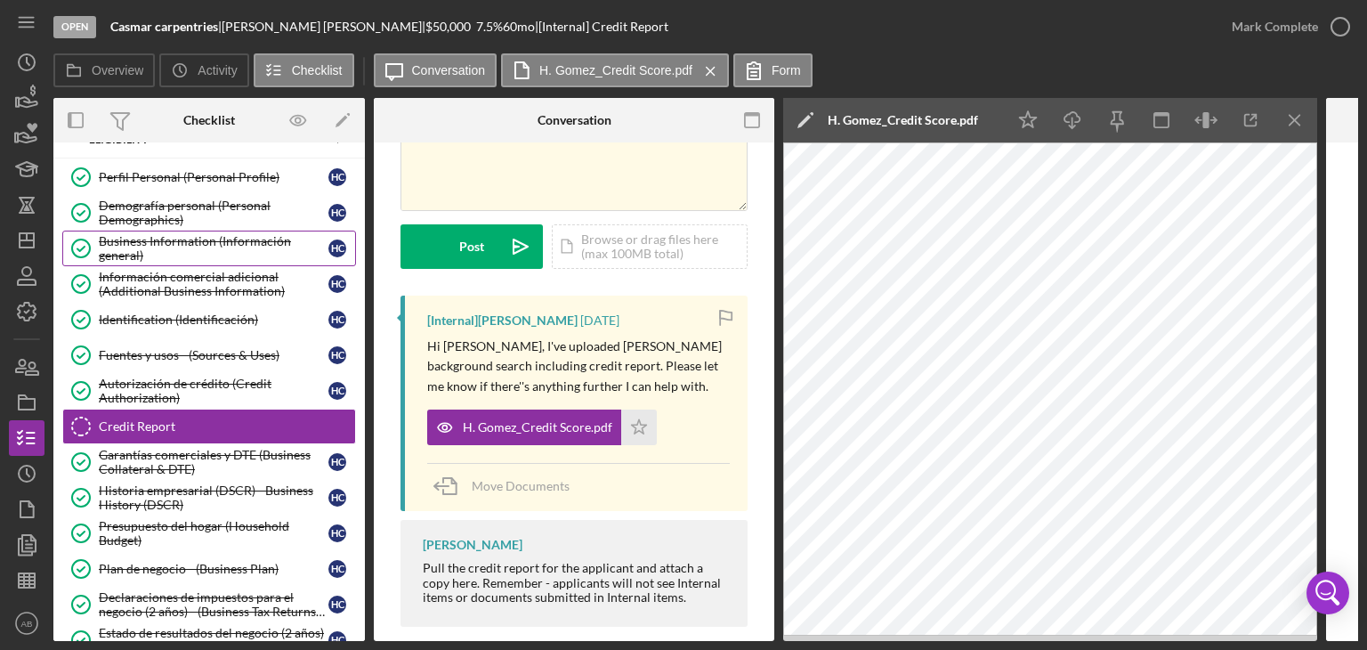
scroll to position [0, 0]
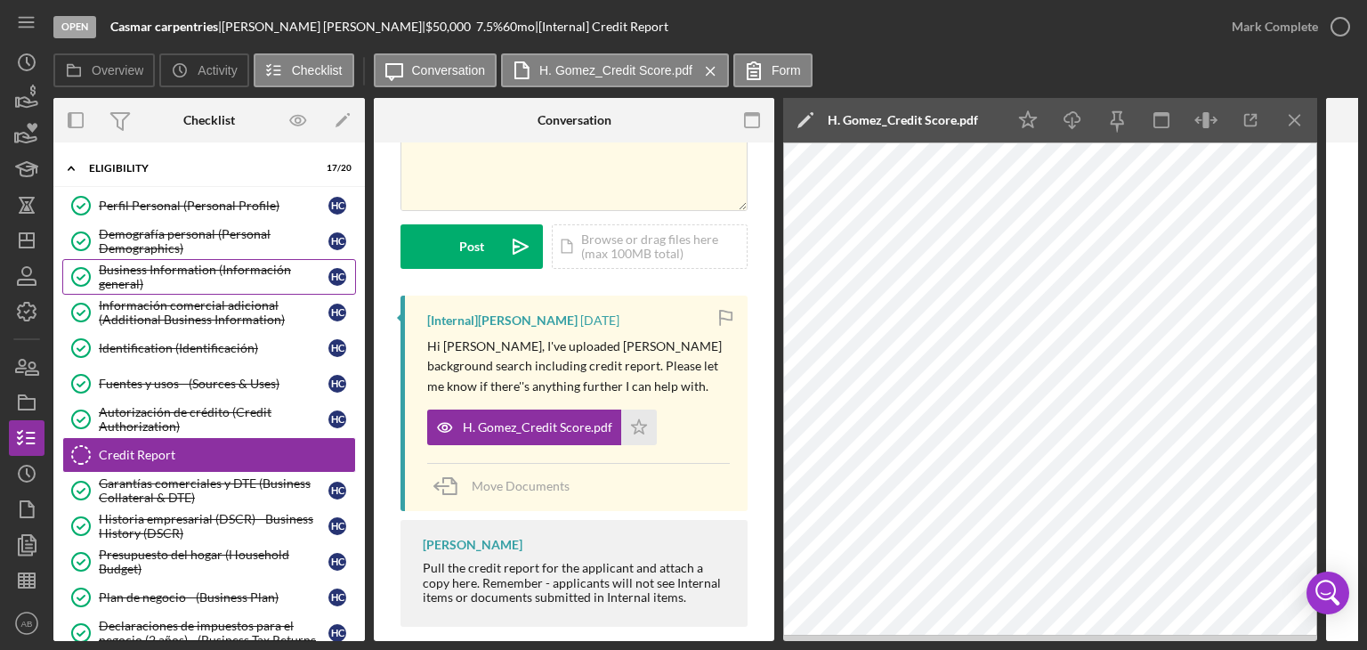
click at [195, 277] on div "Business Information (Información general)" at bounding box center [214, 277] width 230 height 28
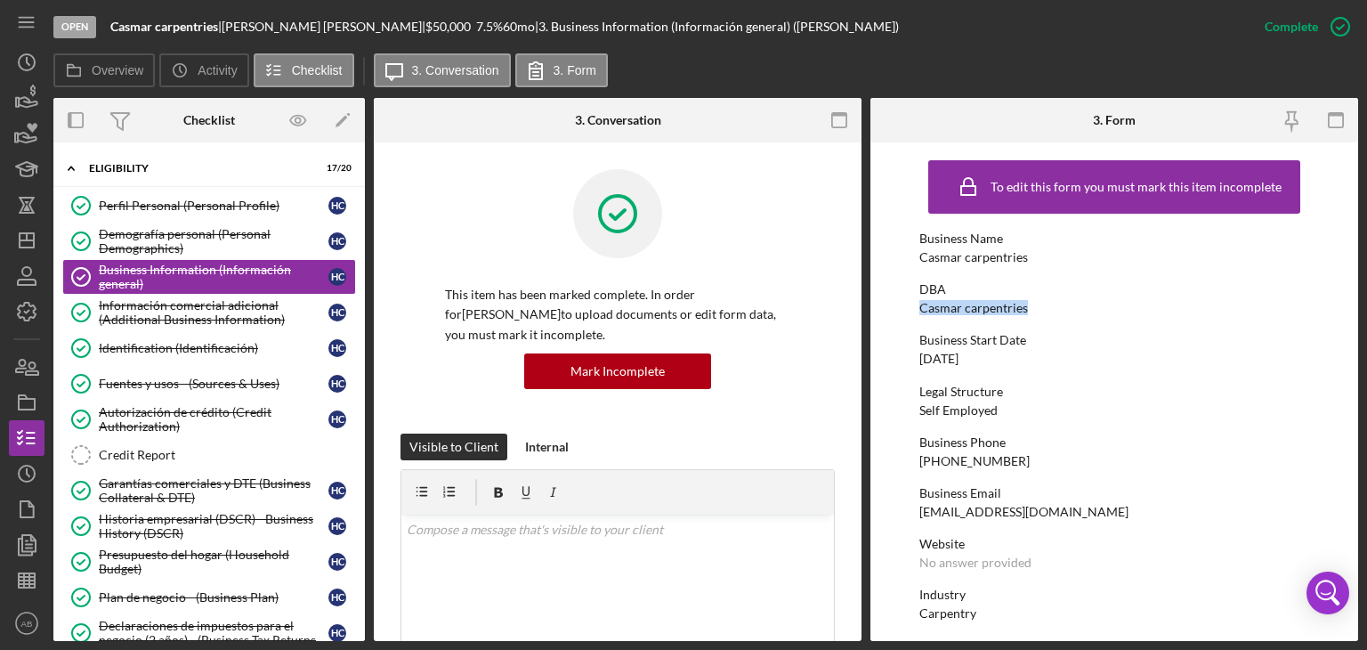
drag, startPoint x: 1038, startPoint y: 308, endPoint x: 889, endPoint y: 300, distance: 148.8
click at [889, 300] on form "To edit this form you must mark this item incomplete Business Name Casmar carpe…" at bounding box center [1114, 391] width 488 height 498
copy div "Casmar carpentries"
click at [174, 211] on div "Perfil Personal (Personal Profile)" at bounding box center [214, 205] width 230 height 14
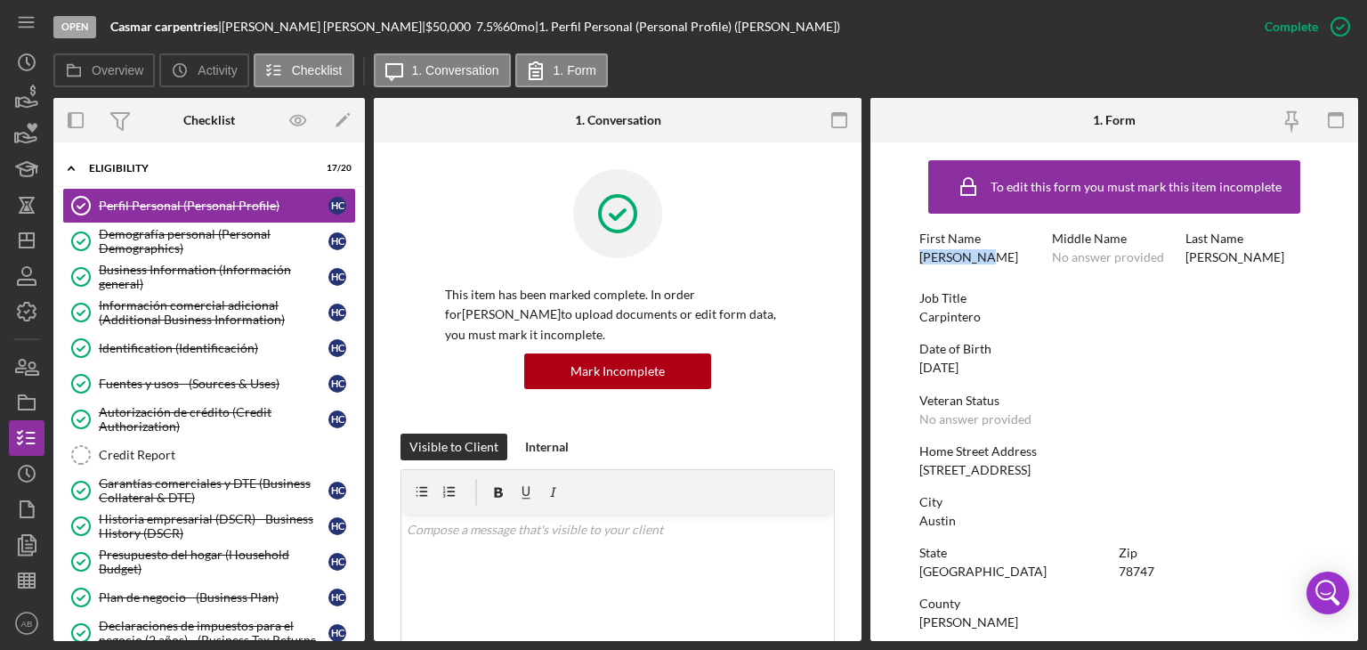
drag, startPoint x: 911, startPoint y: 258, endPoint x: 983, endPoint y: 262, distance: 72.2
click at [983, 262] on form "To edit this form you must mark this item incomplete First Name [PERSON_NAME] M…" at bounding box center [1114, 391] width 488 height 498
copy div "[PERSON_NAME]"
drag, startPoint x: 1278, startPoint y: 261, endPoint x: 1185, endPoint y: 263, distance: 92.6
click at [1185, 263] on div "Last Name [PERSON_NAME]" at bounding box center [1247, 247] width 124 height 33
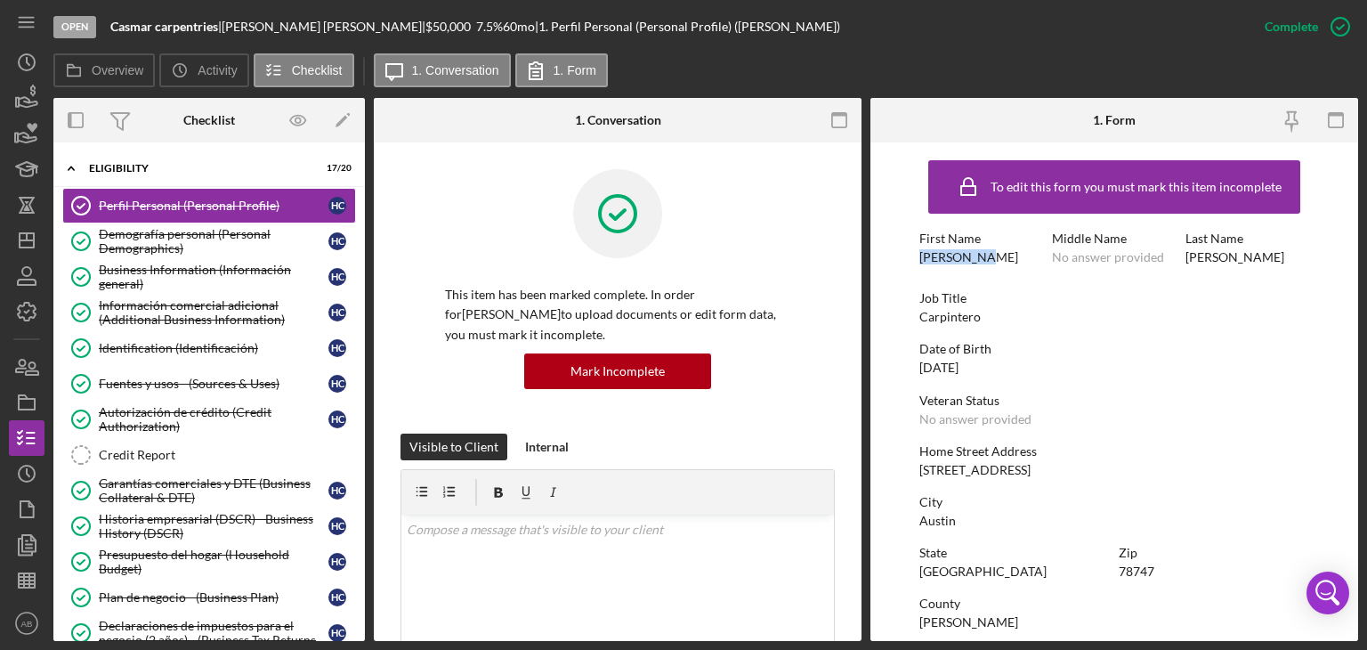
copy div "[PERSON_NAME]"
click at [163, 392] on link "Fuentes y usos - (Sources & Uses) [PERSON_NAME] y usos - (Sources & Uses) H C" at bounding box center [209, 384] width 294 height 36
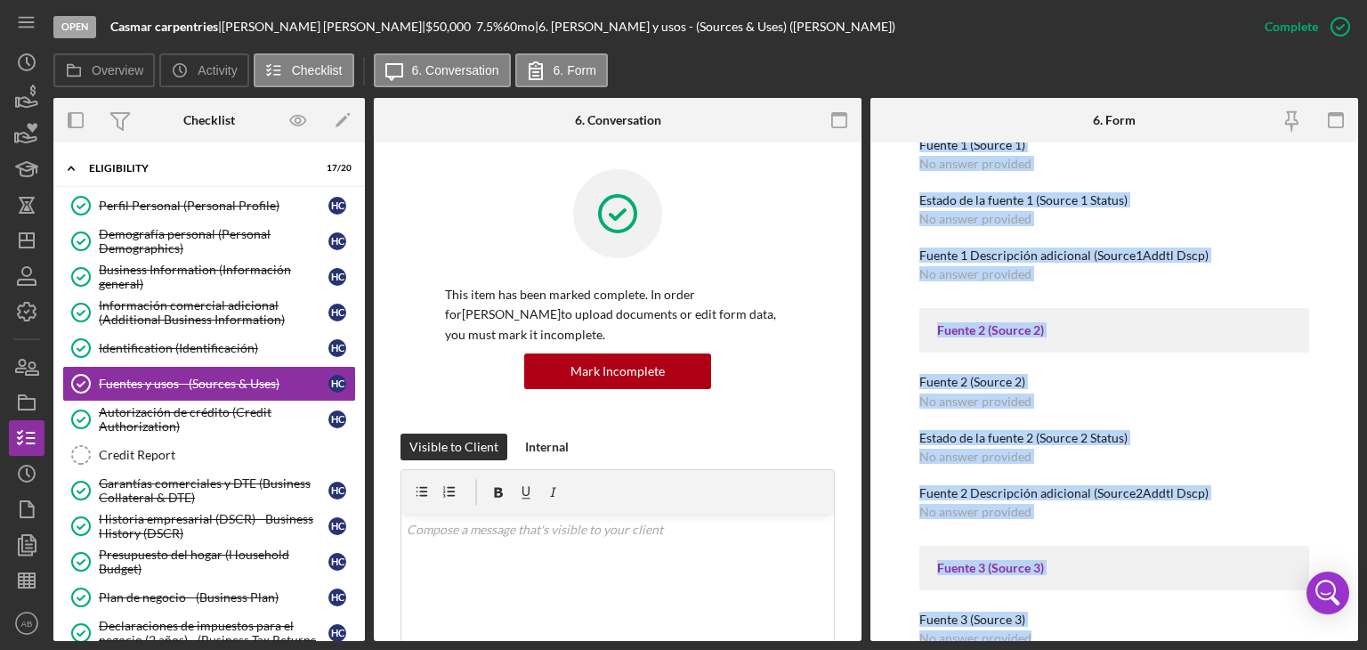
scroll to position [1573, 0]
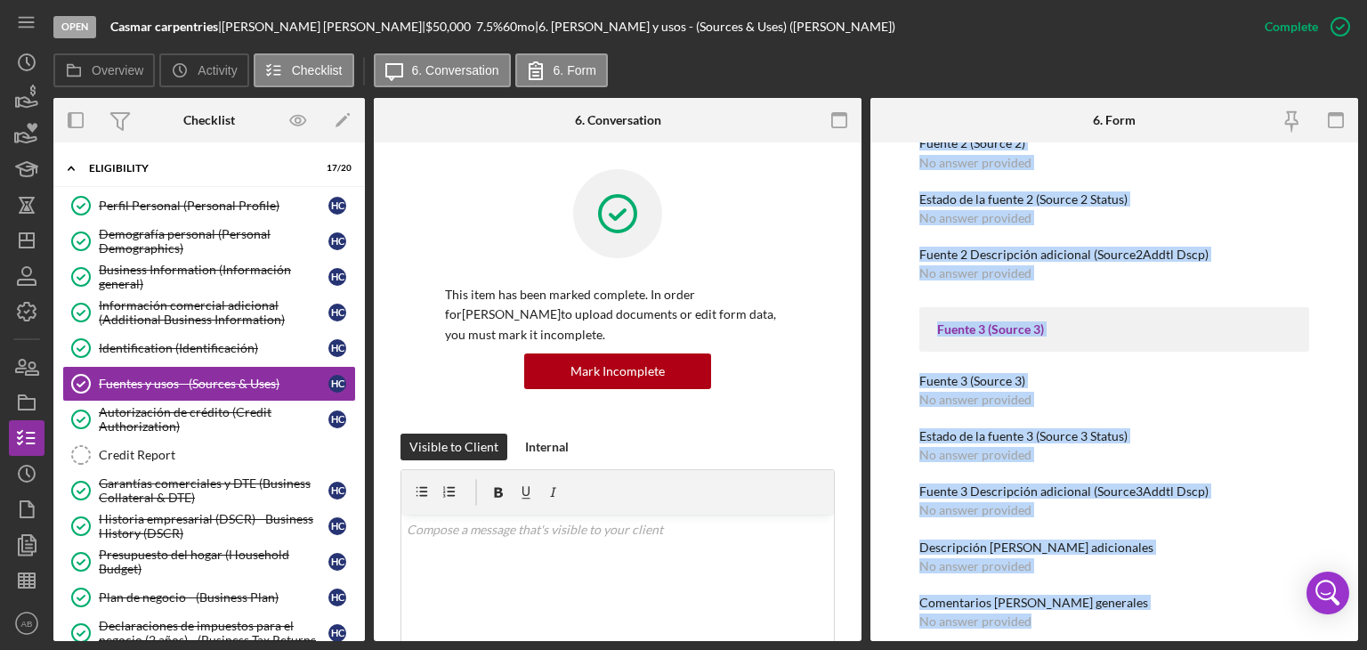
drag, startPoint x: 918, startPoint y: 235, endPoint x: 1000, endPoint y: 553, distance: 328.1
copy div "Lore (Ipsu) Do sita consect, adipis elitsedd eiu temporin(u) lab etdolo(m) al e…"
click at [168, 198] on div "Perfil Personal (Personal Profile)" at bounding box center [214, 205] width 230 height 14
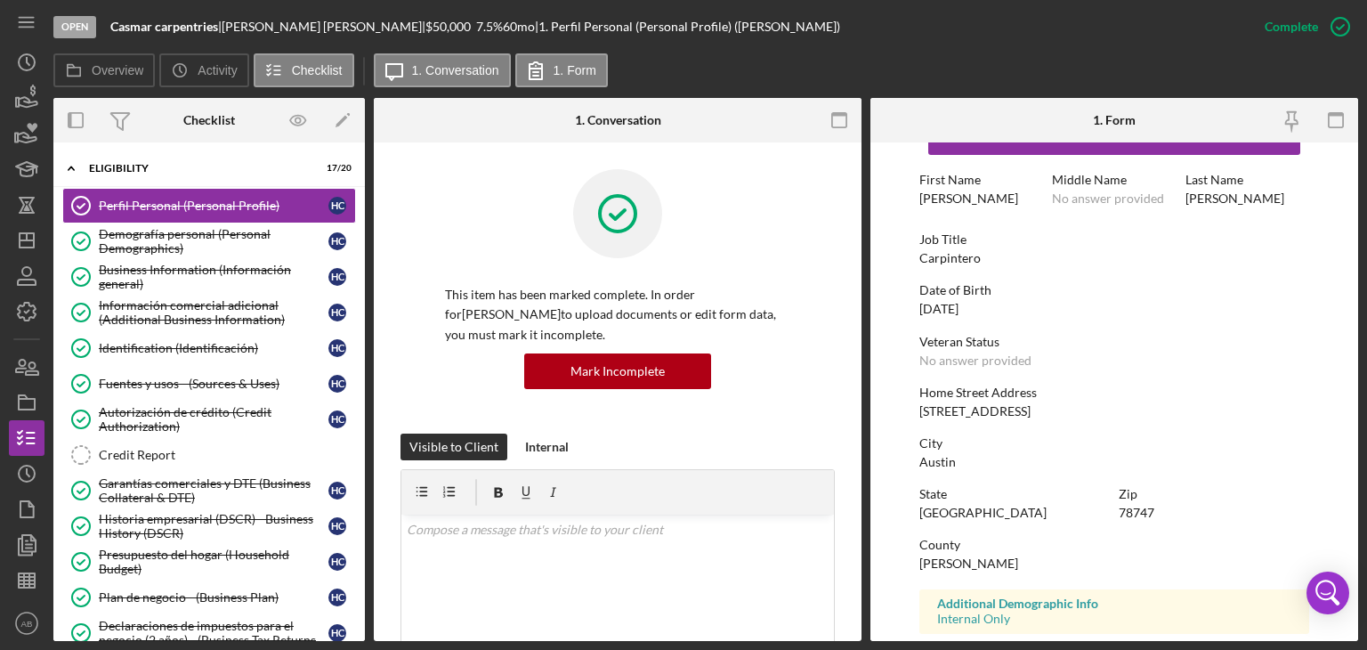
scroll to position [89, 0]
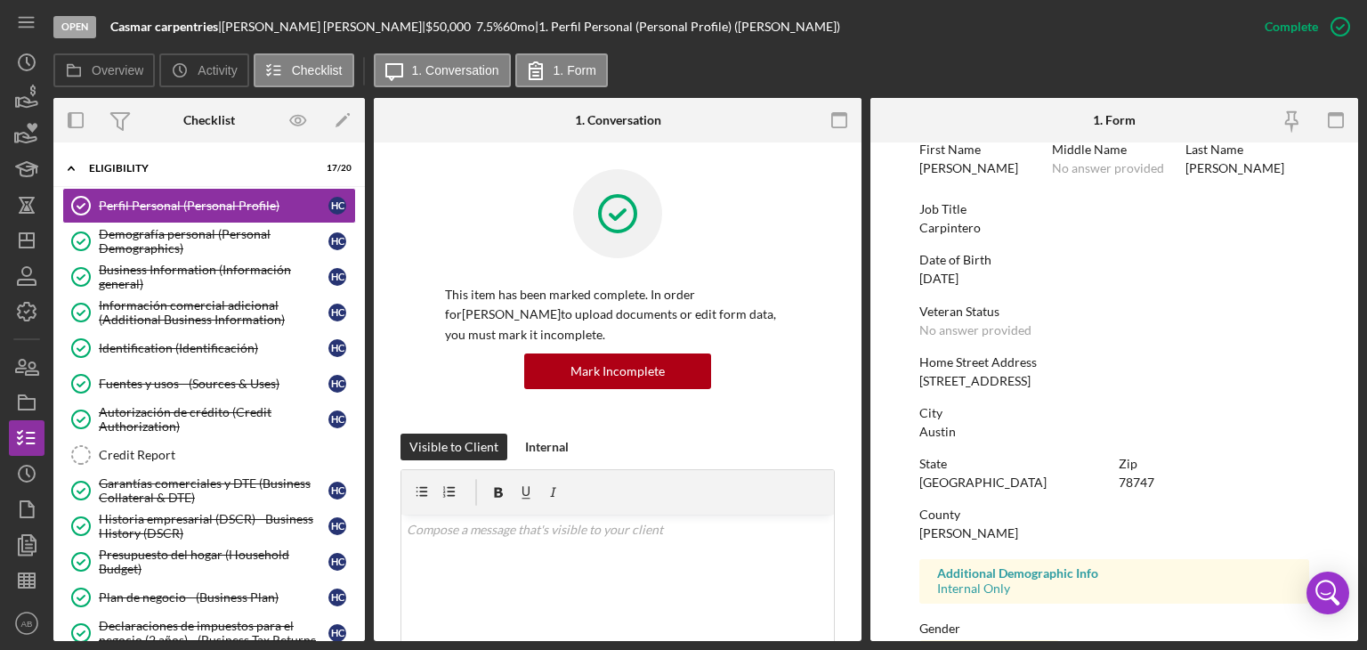
drag, startPoint x: 1062, startPoint y: 378, endPoint x: 905, endPoint y: 382, distance: 156.7
click at [905, 382] on form "To edit this form you must mark this item incomplete First Name [PERSON_NAME] M…" at bounding box center [1114, 391] width 488 height 498
copy div "[STREET_ADDRESS]"
click at [185, 286] on div "Business Information (Información general)" at bounding box center [214, 277] width 230 height 28
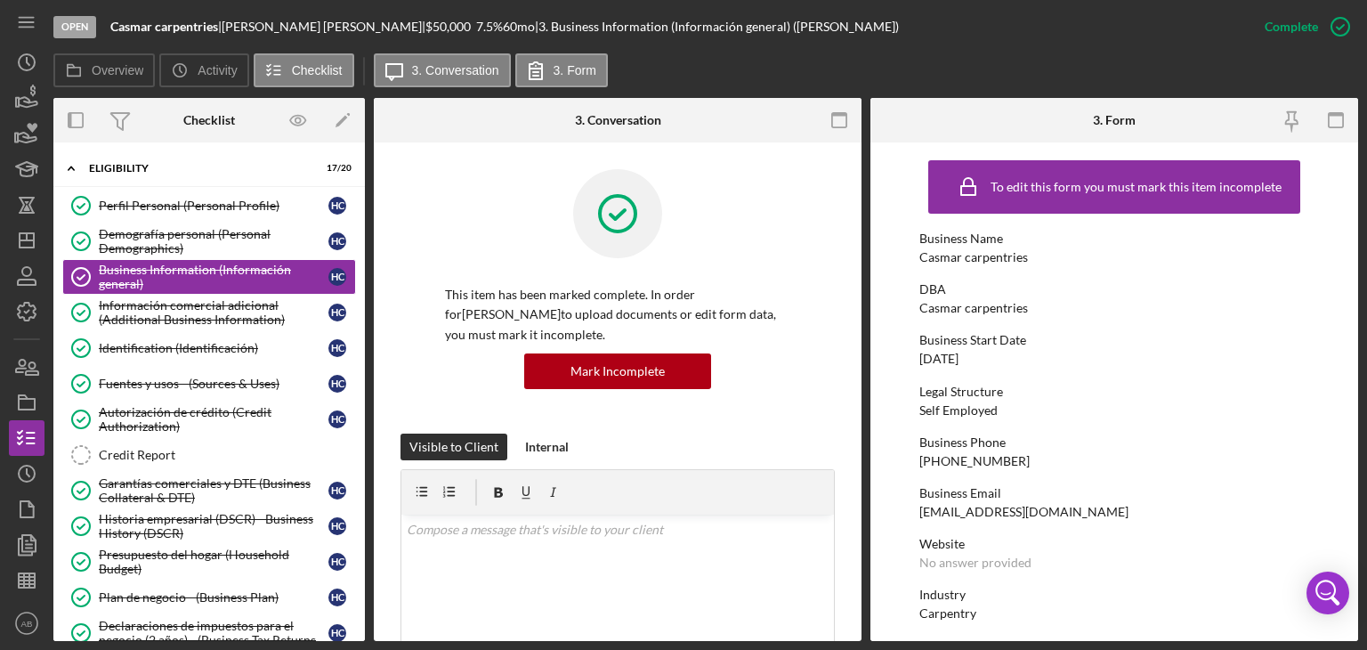
drag, startPoint x: 1004, startPoint y: 356, endPoint x: 868, endPoint y: 364, distance: 135.5
click at [868, 364] on div "Overview Internal Workflow Stage Open Icon/Dropdown Arrow Archive (can unarchiv…" at bounding box center [705, 369] width 1305 height 543
copy div "[DATE]"
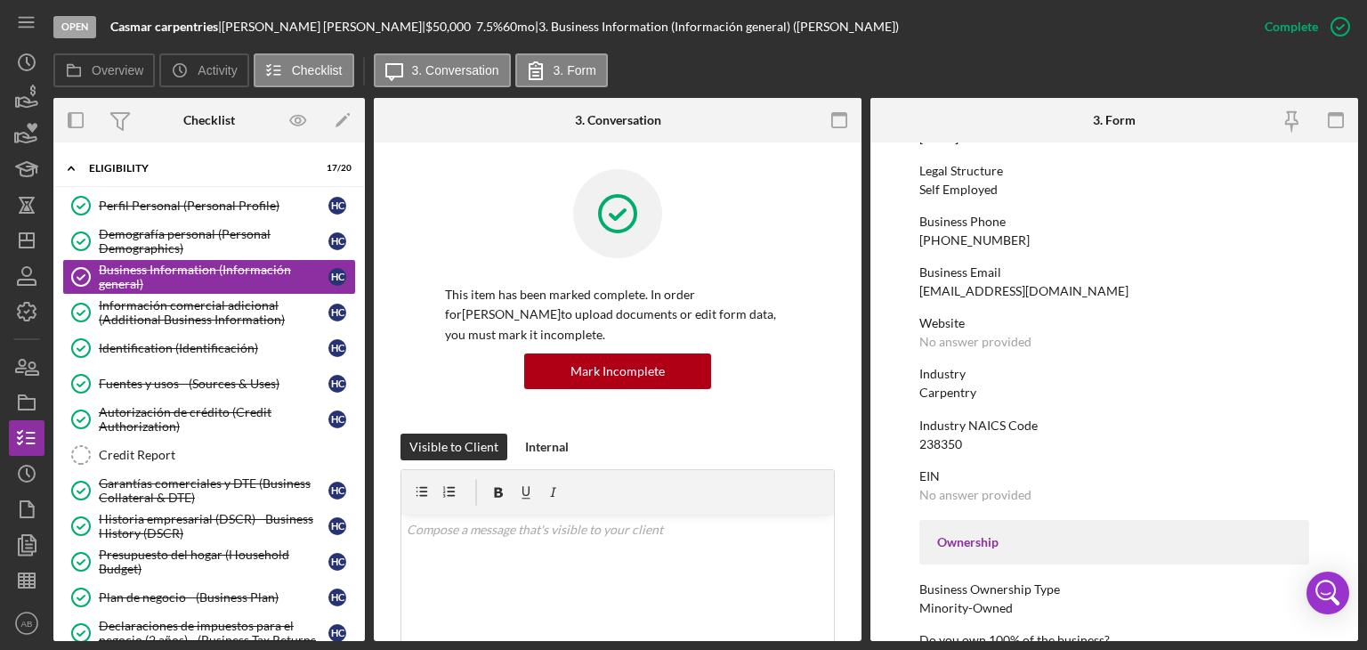
scroll to position [267, 0]
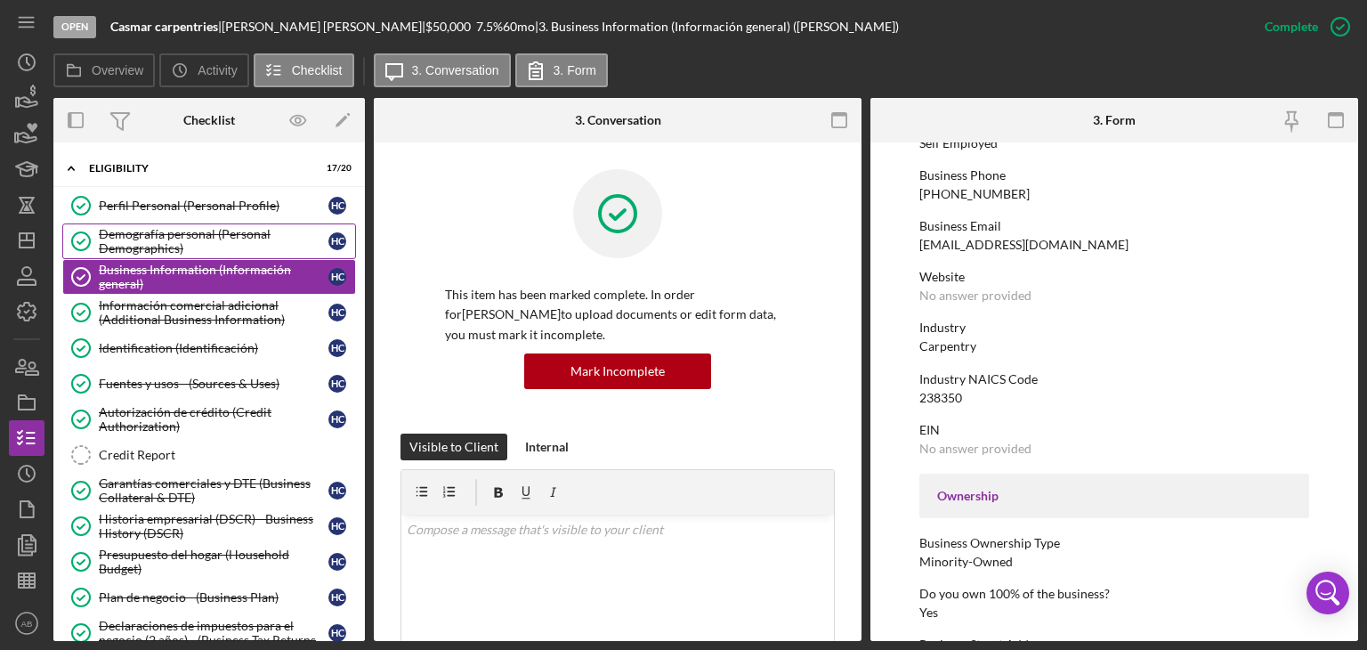
click at [148, 246] on div "Demografía personal (Personal Demographics)" at bounding box center [214, 241] width 230 height 28
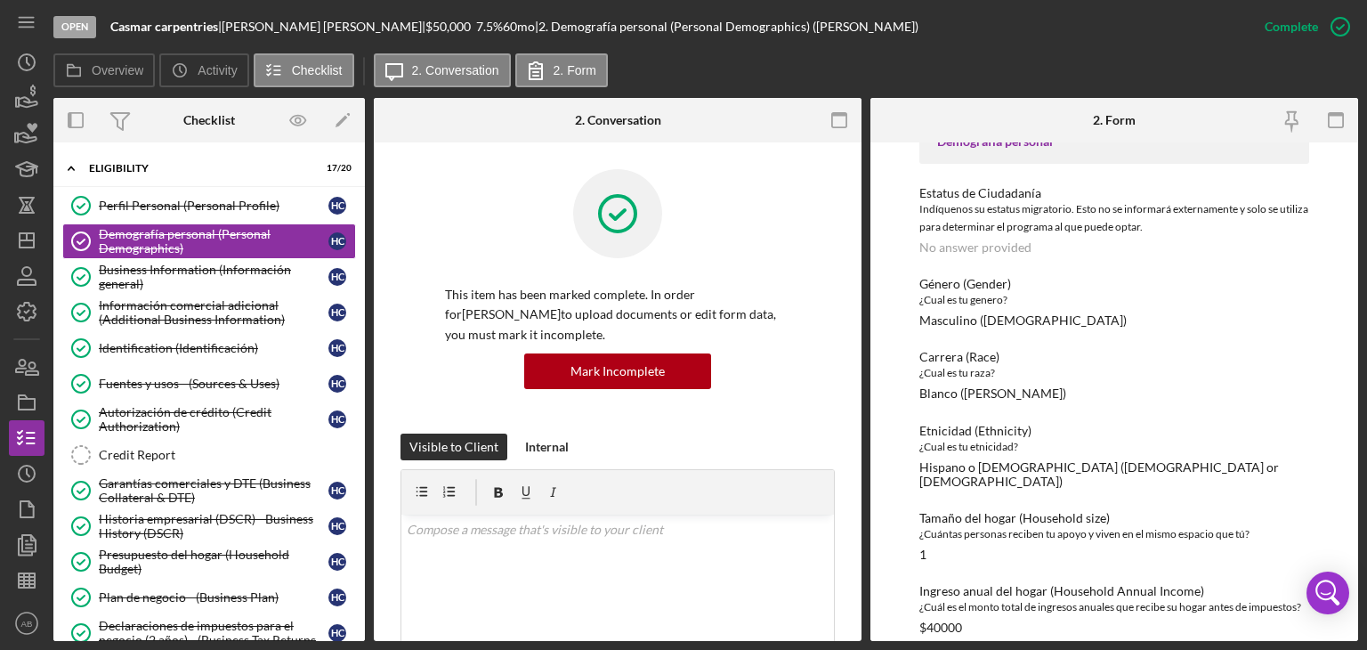
scroll to position [118, 0]
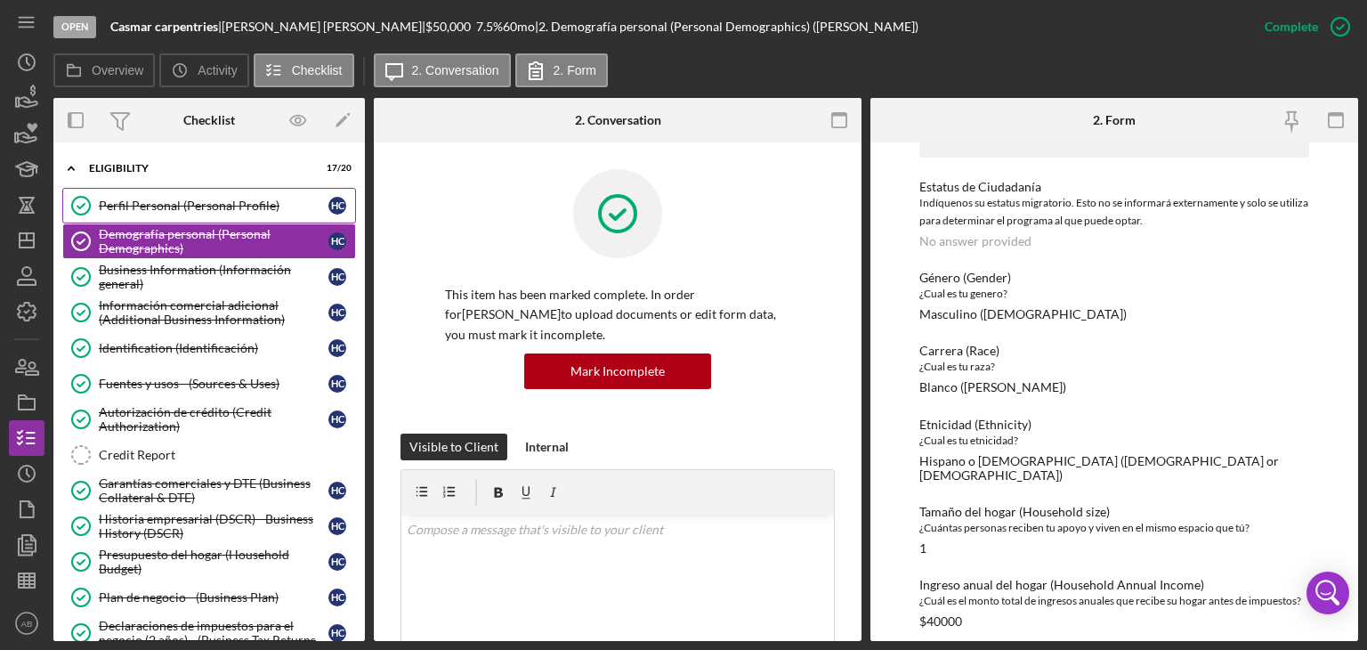
drag, startPoint x: 177, startPoint y: 212, endPoint x: 321, endPoint y: 218, distance: 144.3
click at [177, 212] on div "Perfil Personal (Personal Profile)" at bounding box center [214, 205] width 230 height 14
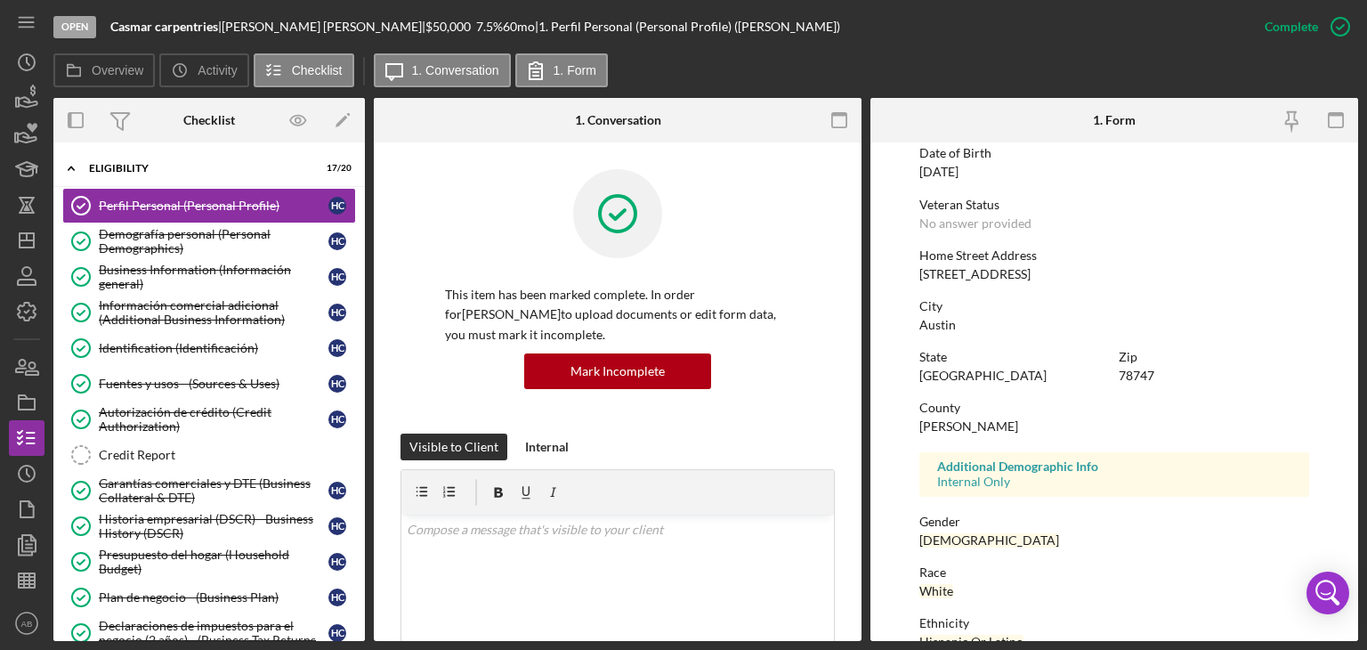
scroll to position [332, 0]
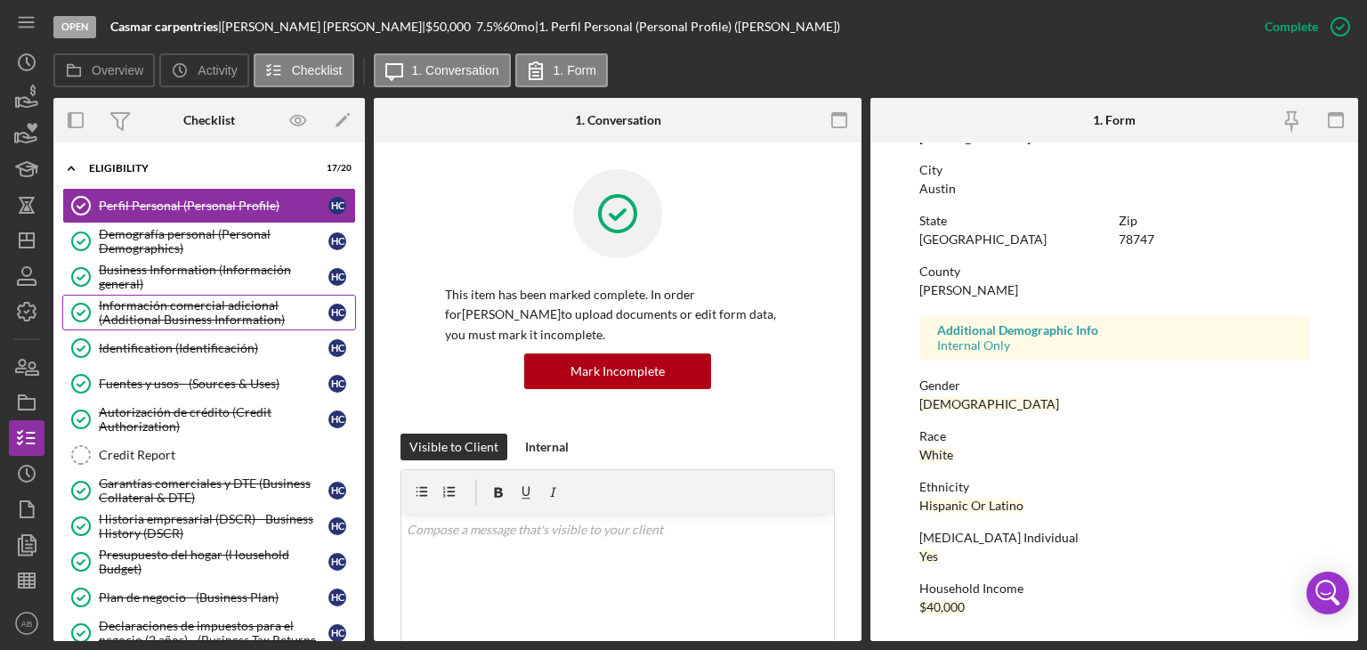
click at [174, 314] on div "Información comercial adicional (Additional Business Information)" at bounding box center [214, 312] width 230 height 28
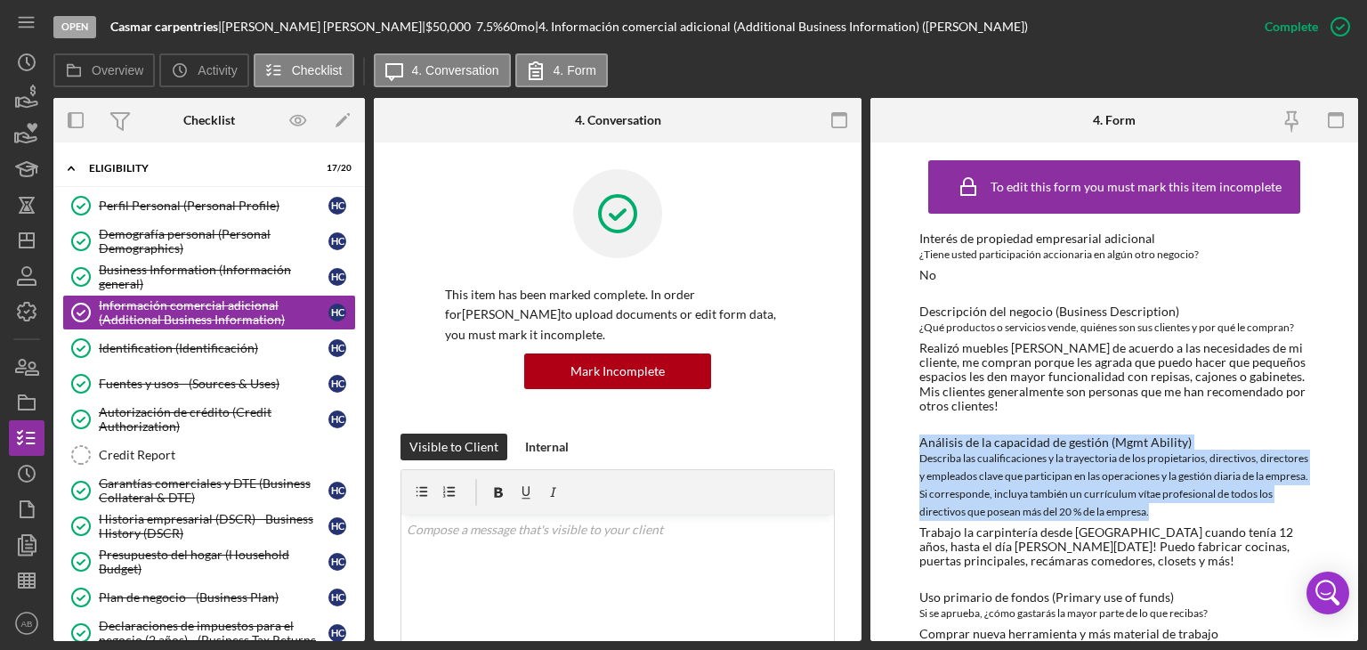
drag, startPoint x: 900, startPoint y: 444, endPoint x: 1206, endPoint y: 517, distance: 314.7
click at [1206, 517] on div "To edit this form you must mark this item incomplete Interés de propiedad empre…" at bounding box center [1114, 391] width 488 height 498
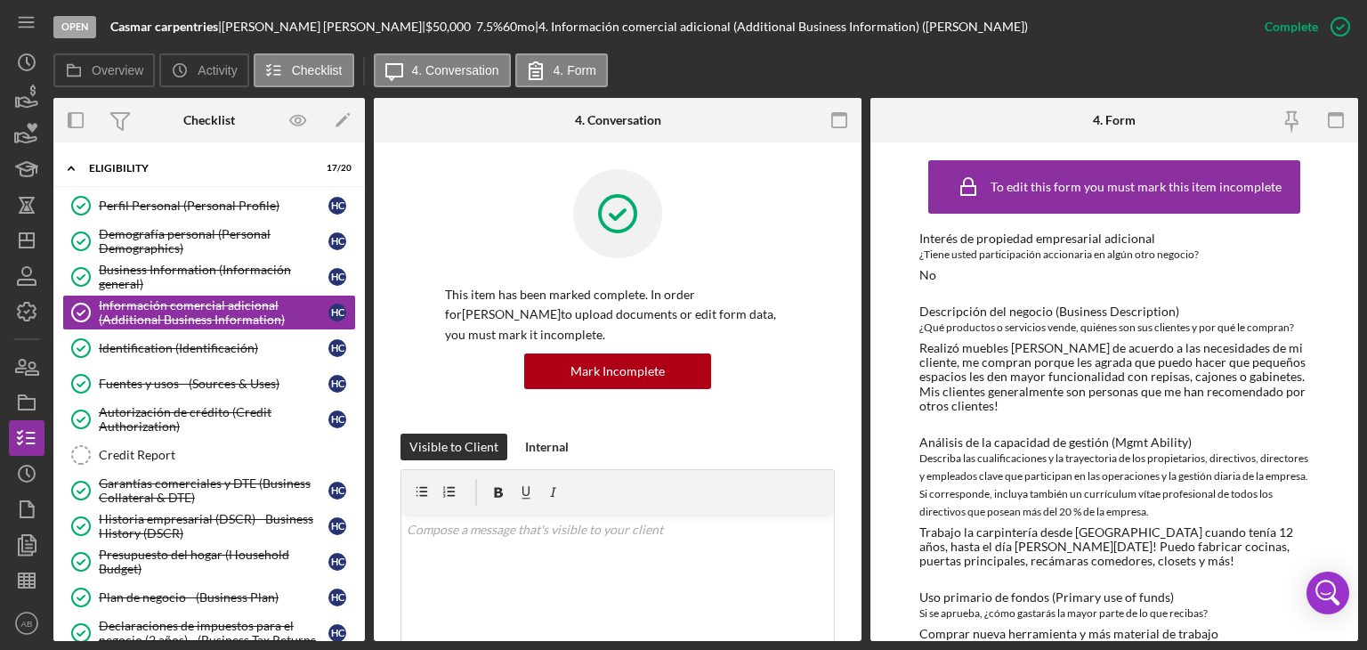
drag, startPoint x: 1086, startPoint y: 485, endPoint x: 889, endPoint y: 550, distance: 207.1
click at [889, 550] on div "To edit this form you must mark this item incomplete Interés de propiedad empre…" at bounding box center [1114, 391] width 488 height 498
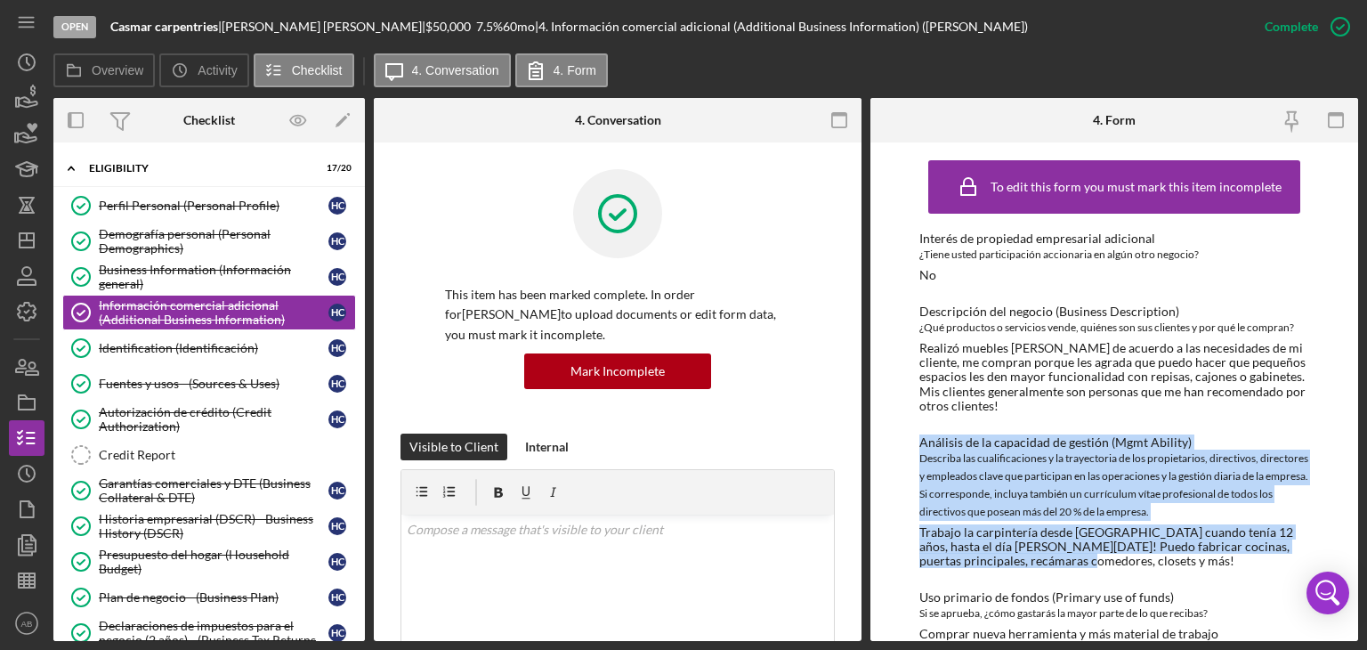
drag, startPoint x: 904, startPoint y: 442, endPoint x: 1109, endPoint y: 553, distance: 232.9
click at [1109, 553] on div "To edit this form you must mark this item incomplete Interés de propiedad empre…" at bounding box center [1114, 391] width 488 height 498
copy div "Análisis de la capacidad de gestión (Mgmt Ability) Describa las cualificaciones…"
click at [173, 264] on div "Business Information (Información general)" at bounding box center [214, 277] width 230 height 28
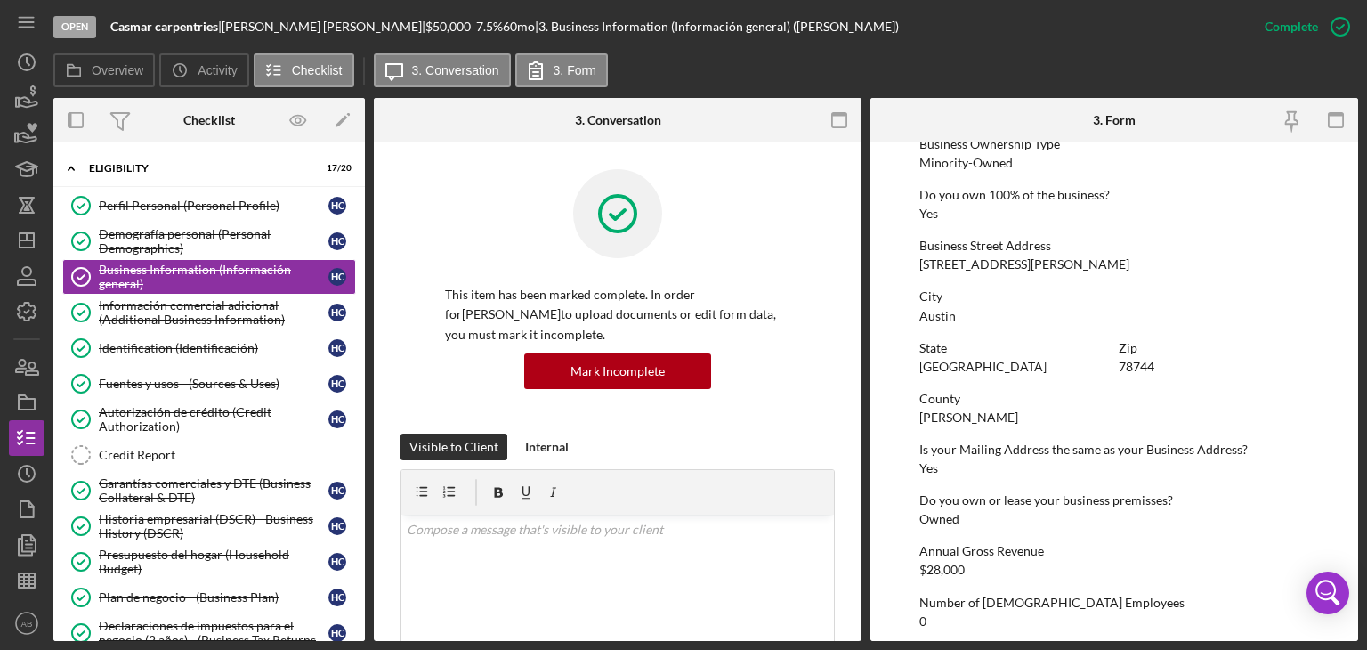
scroll to position [577, 0]
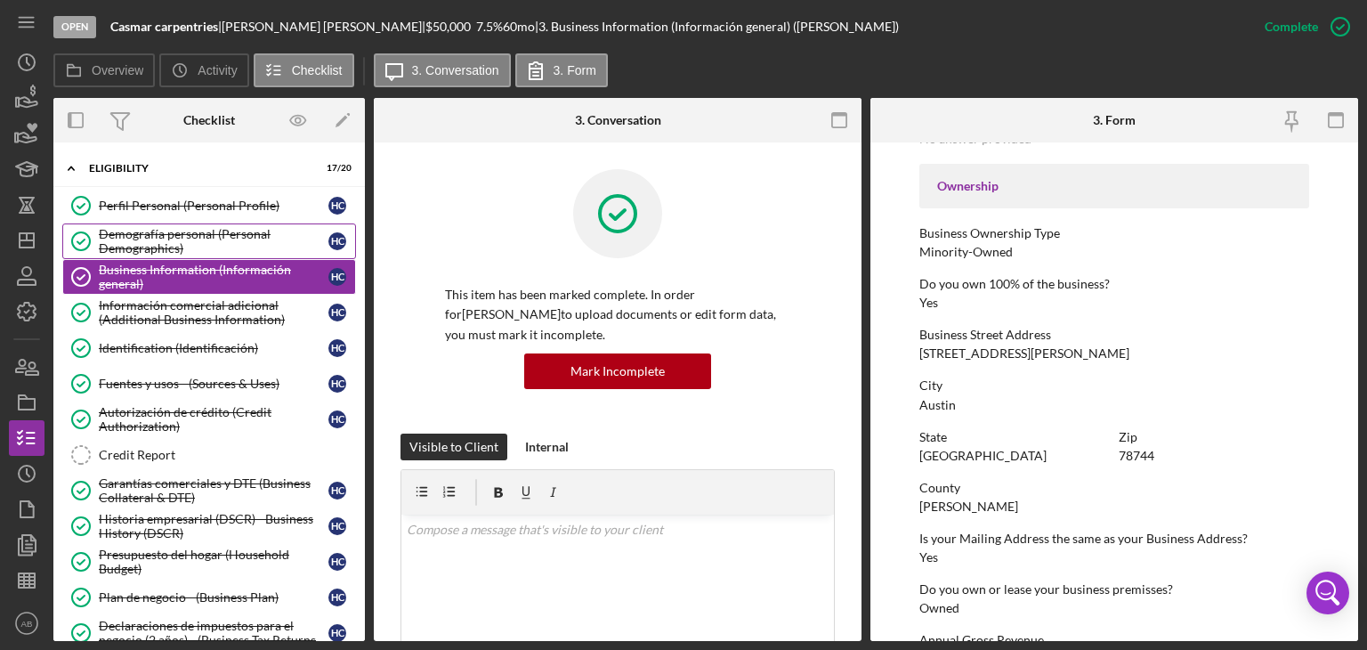
click at [158, 240] on div "Demografía personal (Personal Demographics)" at bounding box center [214, 241] width 230 height 28
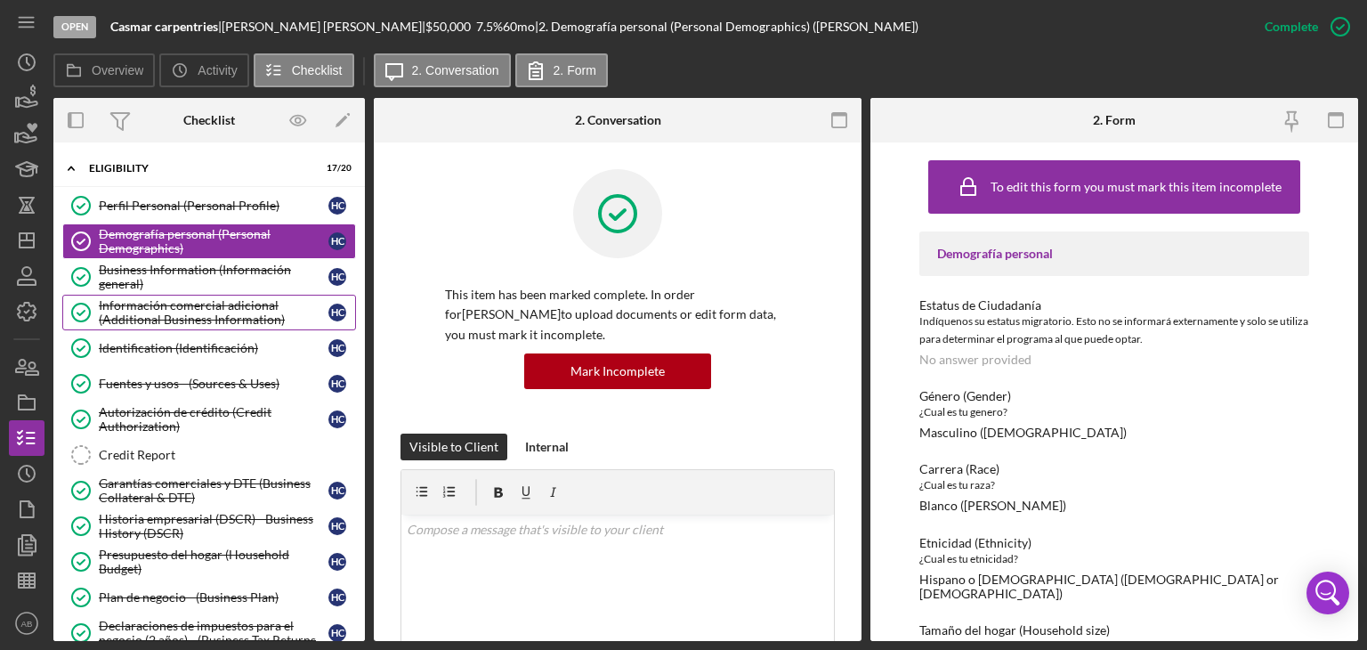
click at [182, 319] on div "Información comercial adicional (Additional Business Information)" at bounding box center [214, 312] width 230 height 28
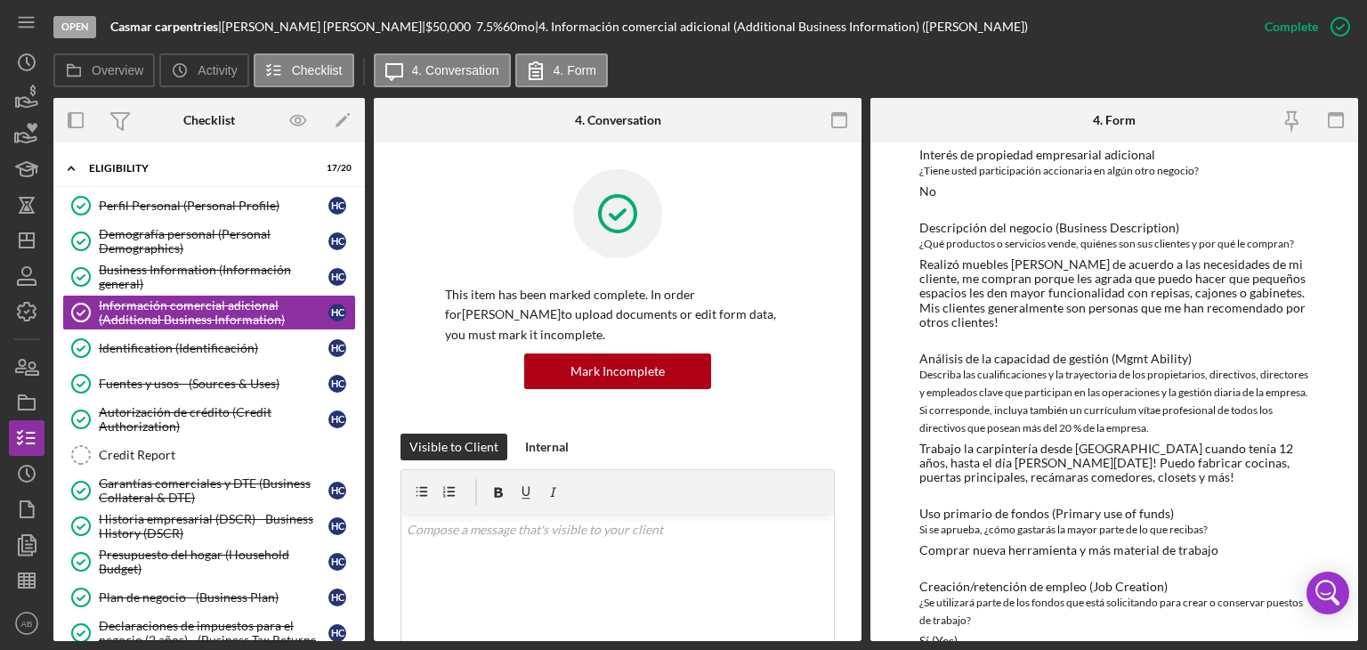
scroll to position [191, 0]
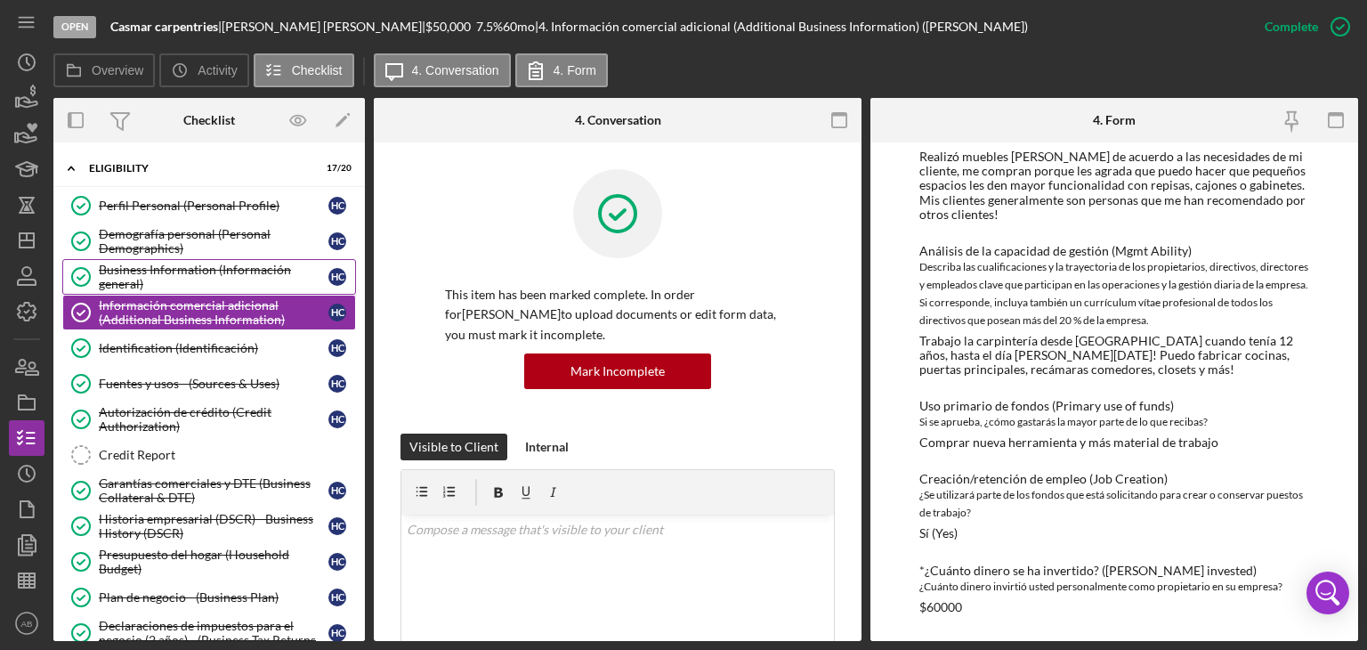
click at [125, 278] on div "Business Information (Información general)" at bounding box center [214, 277] width 230 height 28
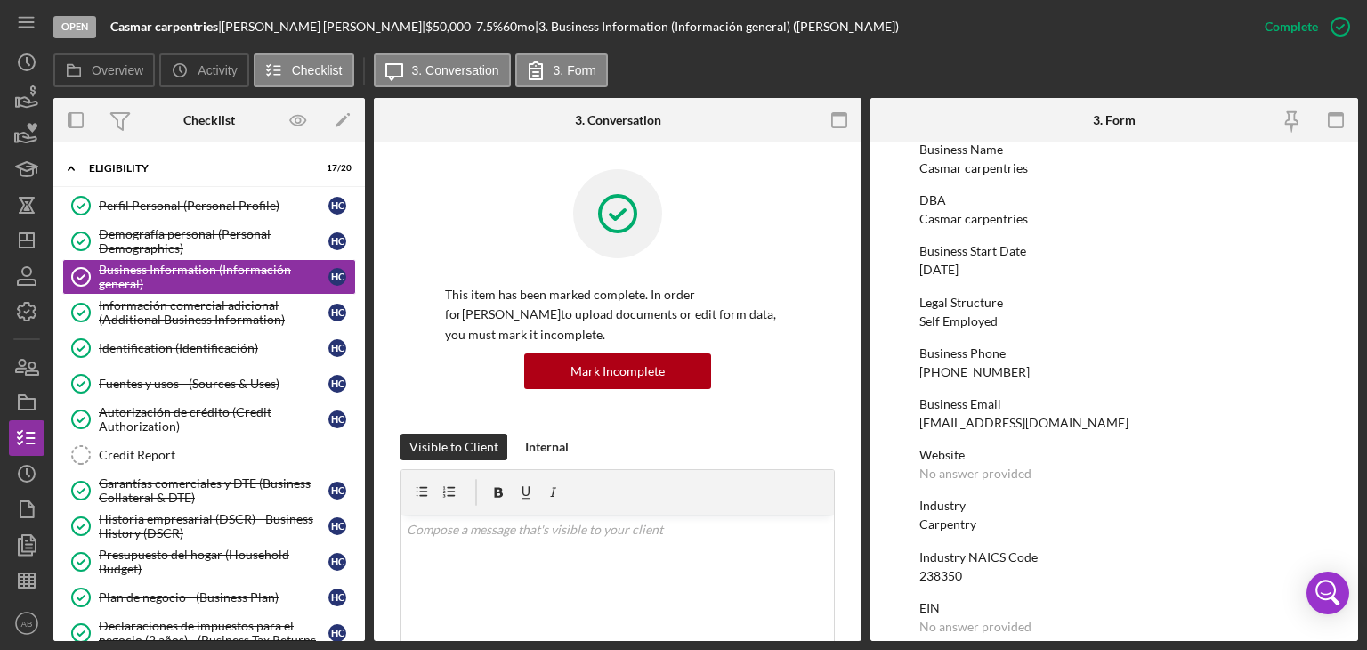
scroll to position [178, 0]
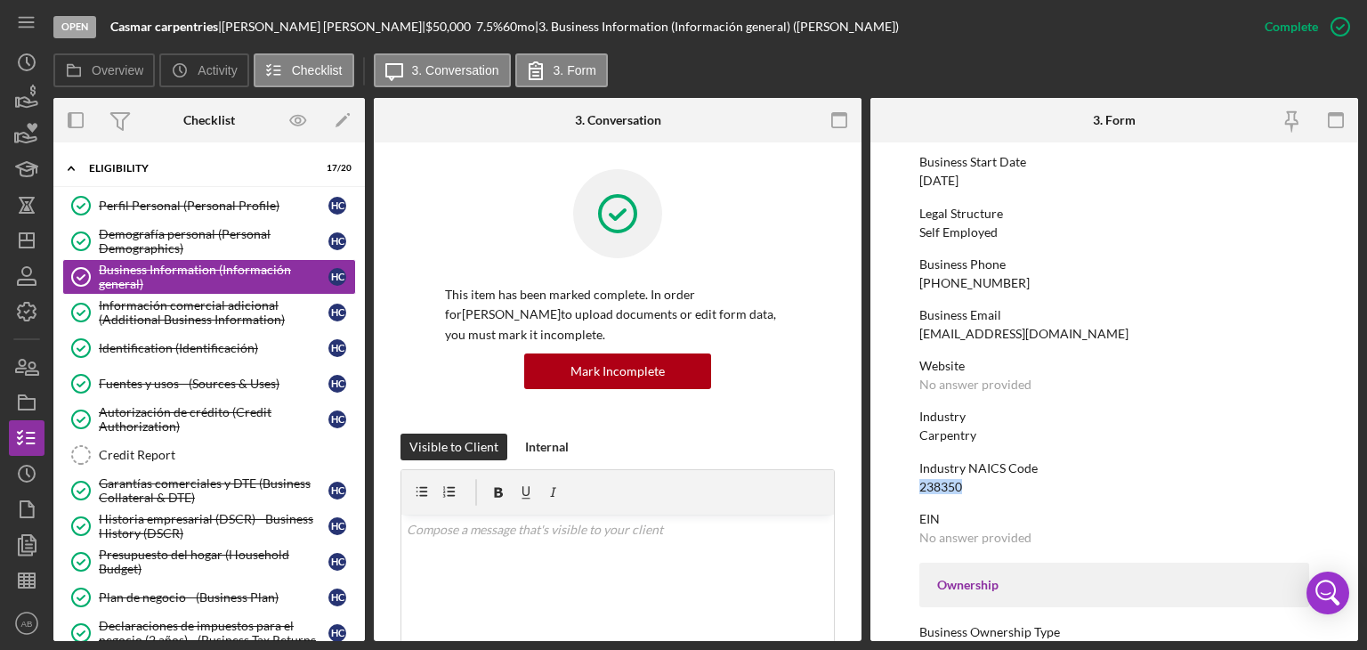
drag, startPoint x: 969, startPoint y: 484, endPoint x: 918, endPoint y: 485, distance: 50.7
click at [919, 485] on div "Industry NAICS Code 238350" at bounding box center [1114, 477] width 390 height 33
copy div "238350"
click at [169, 309] on div "Información comercial adicional (Additional Business Information)" at bounding box center [214, 312] width 230 height 28
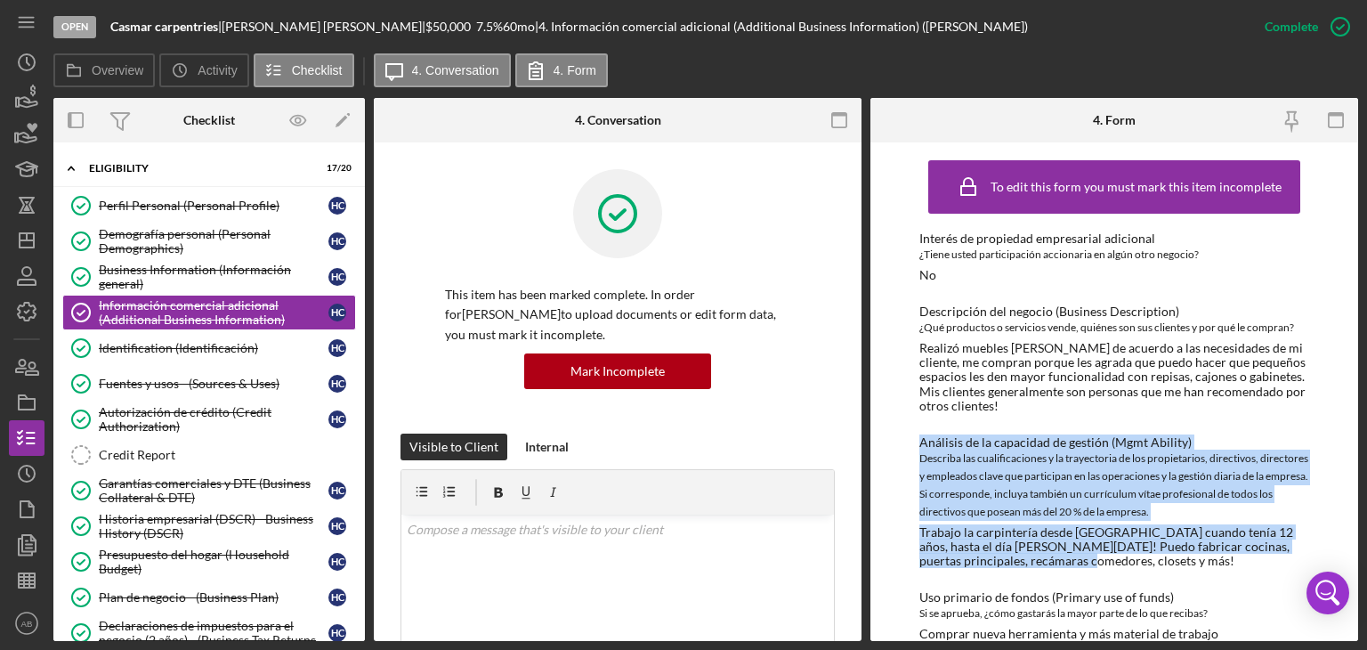
drag, startPoint x: 902, startPoint y: 447, endPoint x: 1099, endPoint y: 567, distance: 230.4
click at [1100, 567] on div "To edit this form you must mark this item incomplete Interés de propiedad empre…" at bounding box center [1114, 391] width 488 height 498
copy div "Análisis de la capacidad de gestión (Mgmt Ability) Describa las cualificaciones…"
drag, startPoint x: 147, startPoint y: 454, endPoint x: 228, endPoint y: 452, distance: 81.0
click at [147, 454] on div "Credit Report" at bounding box center [227, 455] width 256 height 14
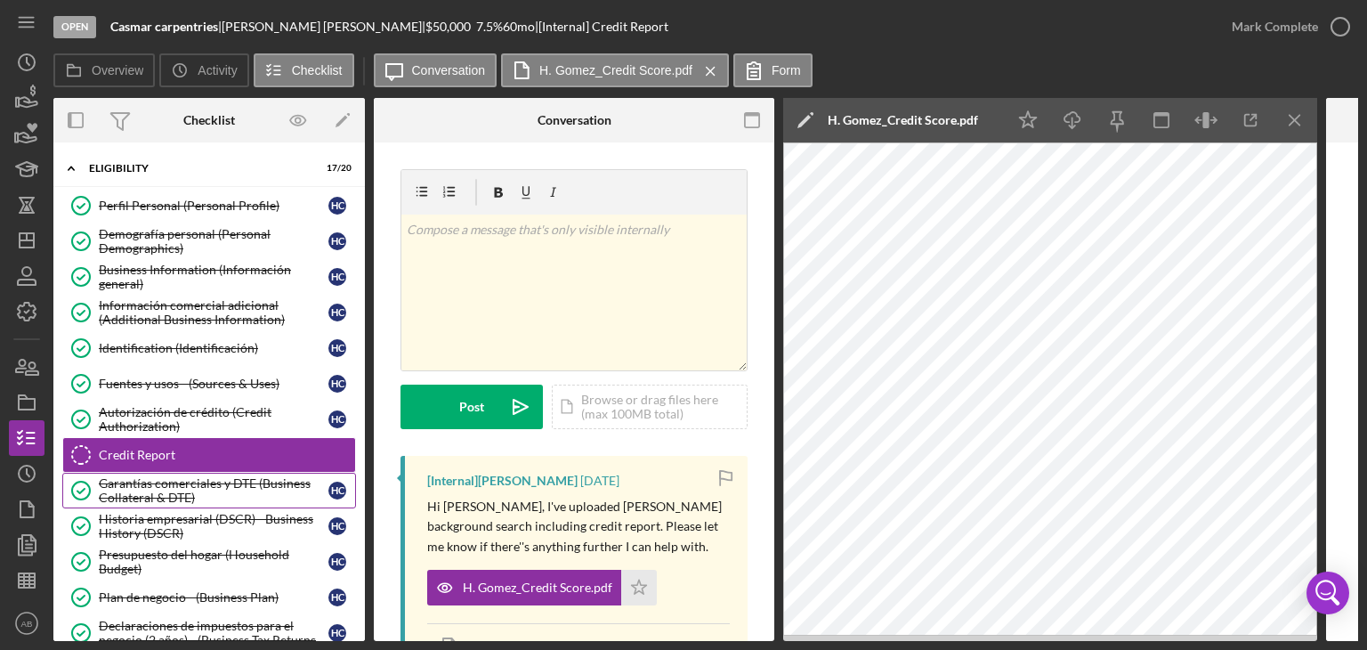
click at [150, 496] on div "Garantías comerciales y DTE (Business Collateral & DTE)" at bounding box center [214, 490] width 230 height 28
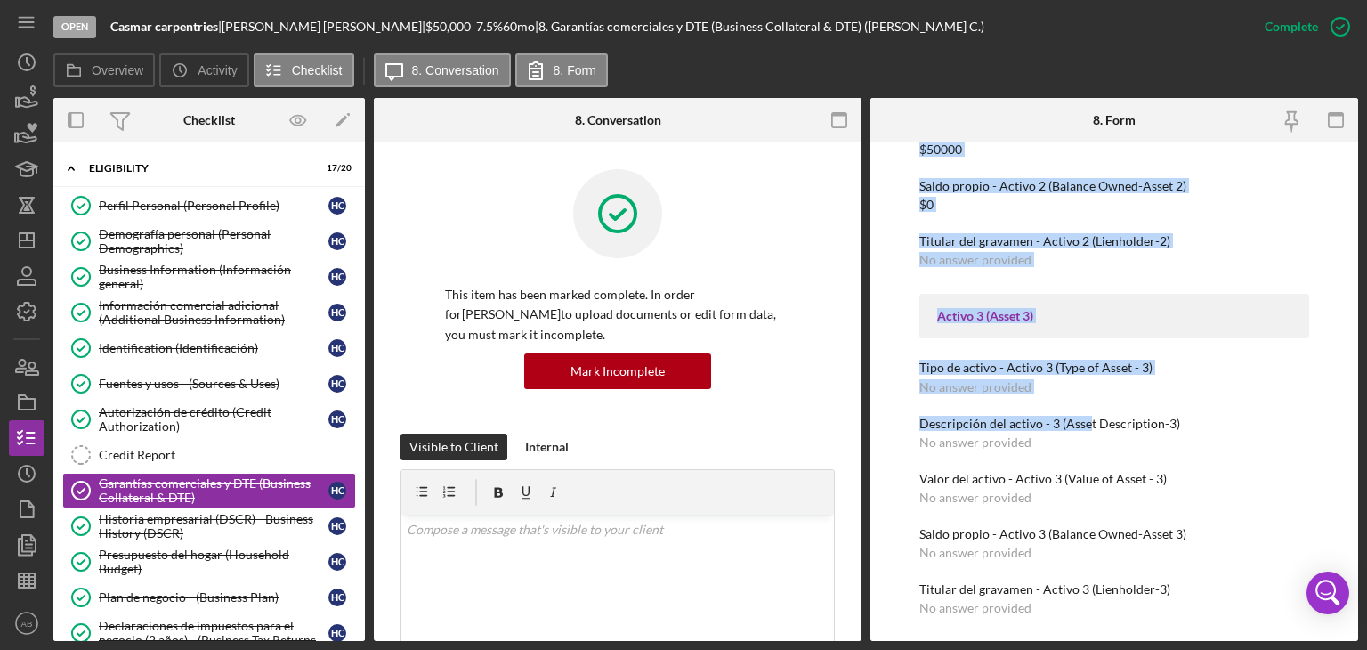
scroll to position [1073, 0]
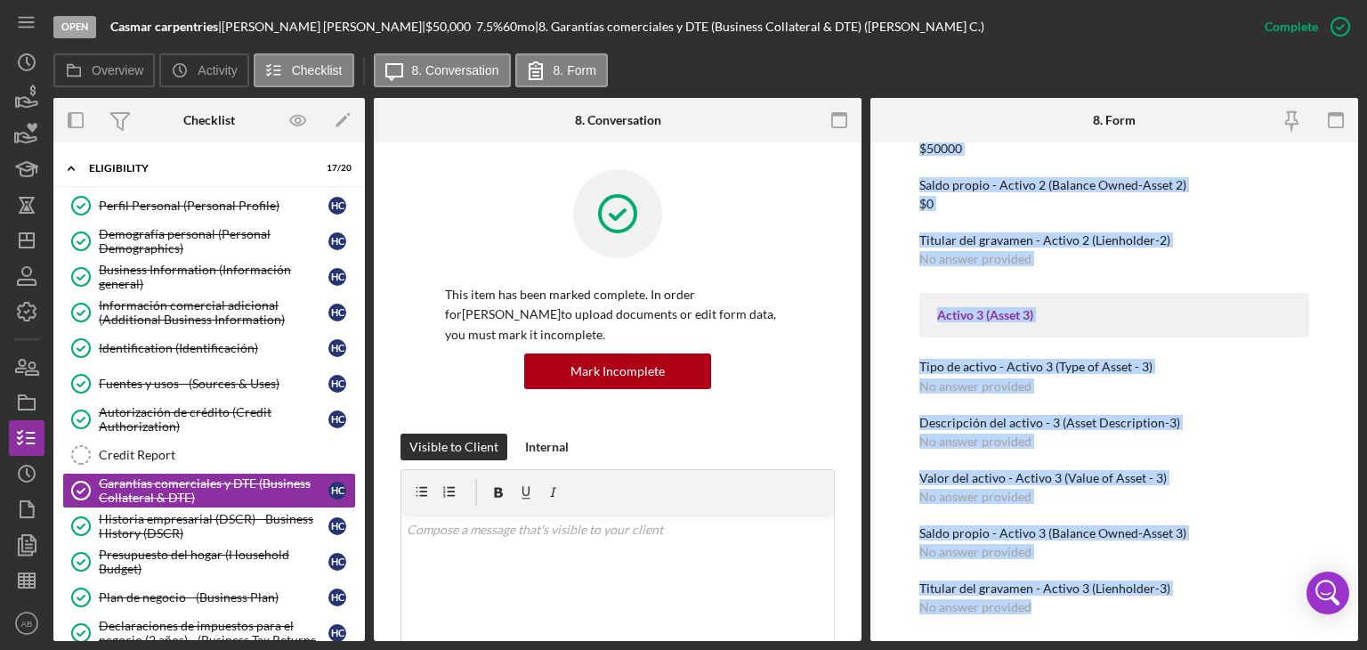
drag, startPoint x: 902, startPoint y: 259, endPoint x: 1098, endPoint y: 619, distance: 410.1
click at [1098, 619] on div "To edit this form you must mark this item incomplete Efectivo disponible para n…" at bounding box center [1114, 391] width 488 height 498
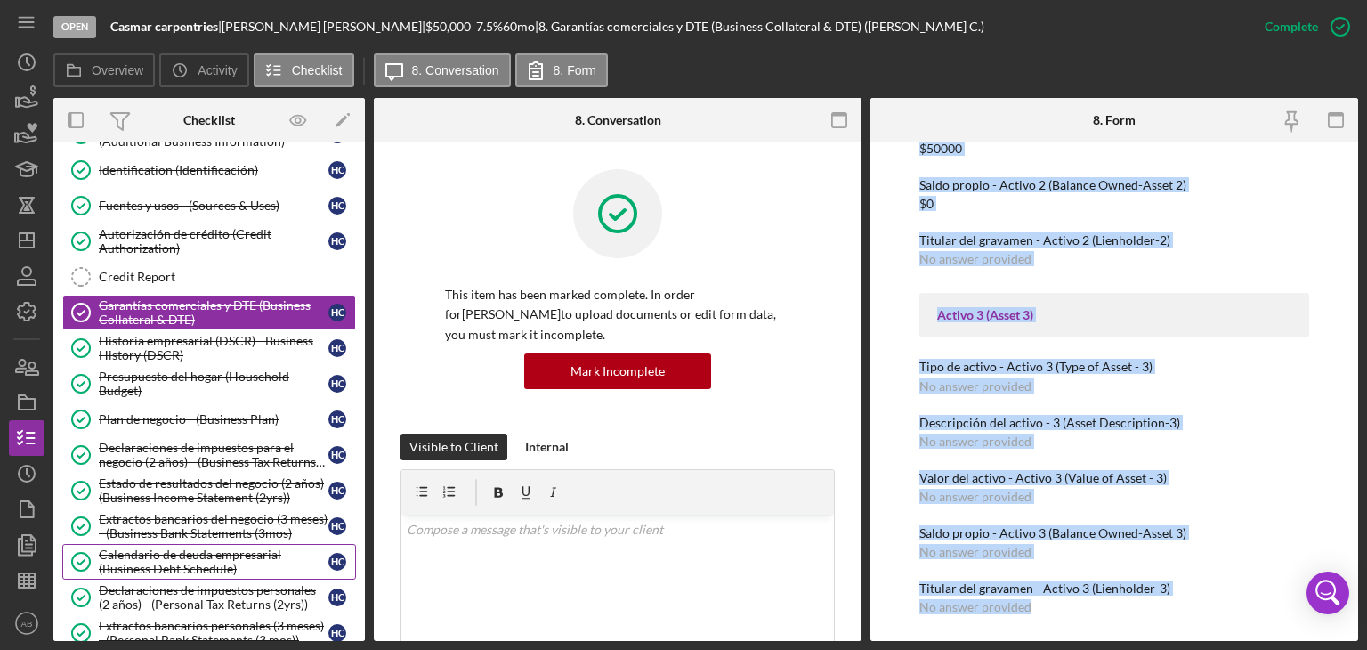
scroll to position [267, 0]
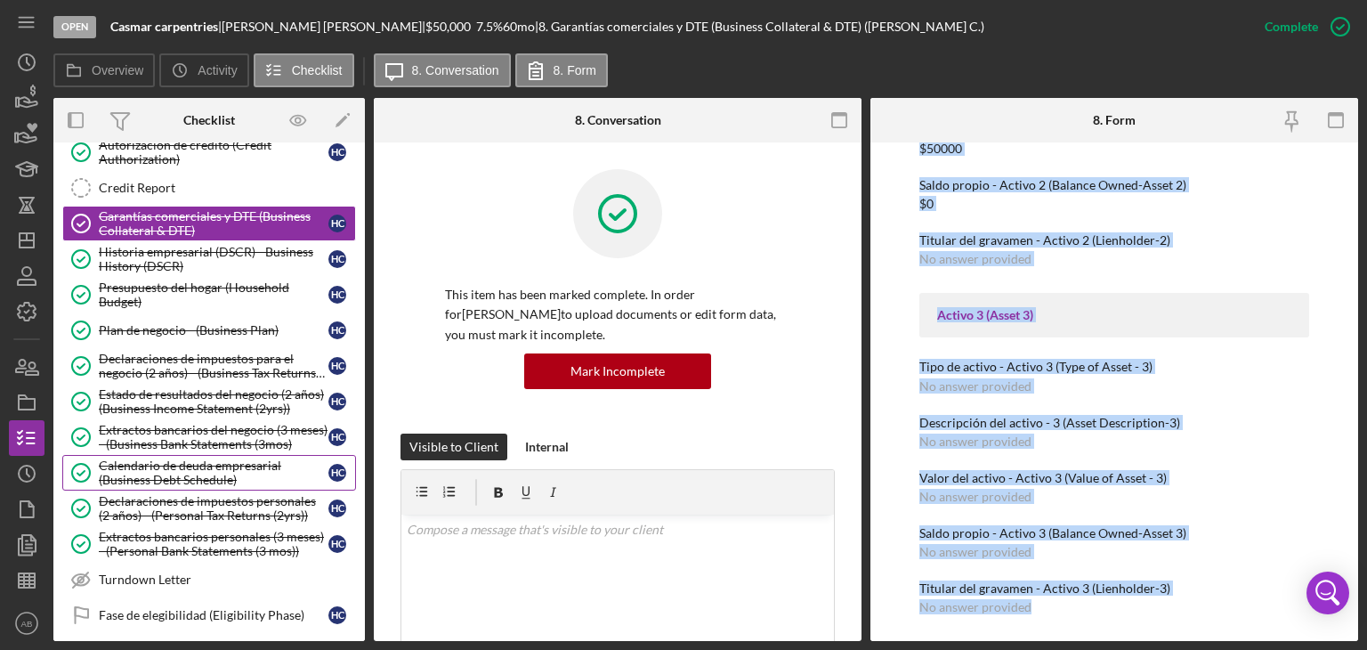
click at [167, 459] on div "Calendario de deuda empresarial (Business Debt Schedule)" at bounding box center [214, 472] width 230 height 28
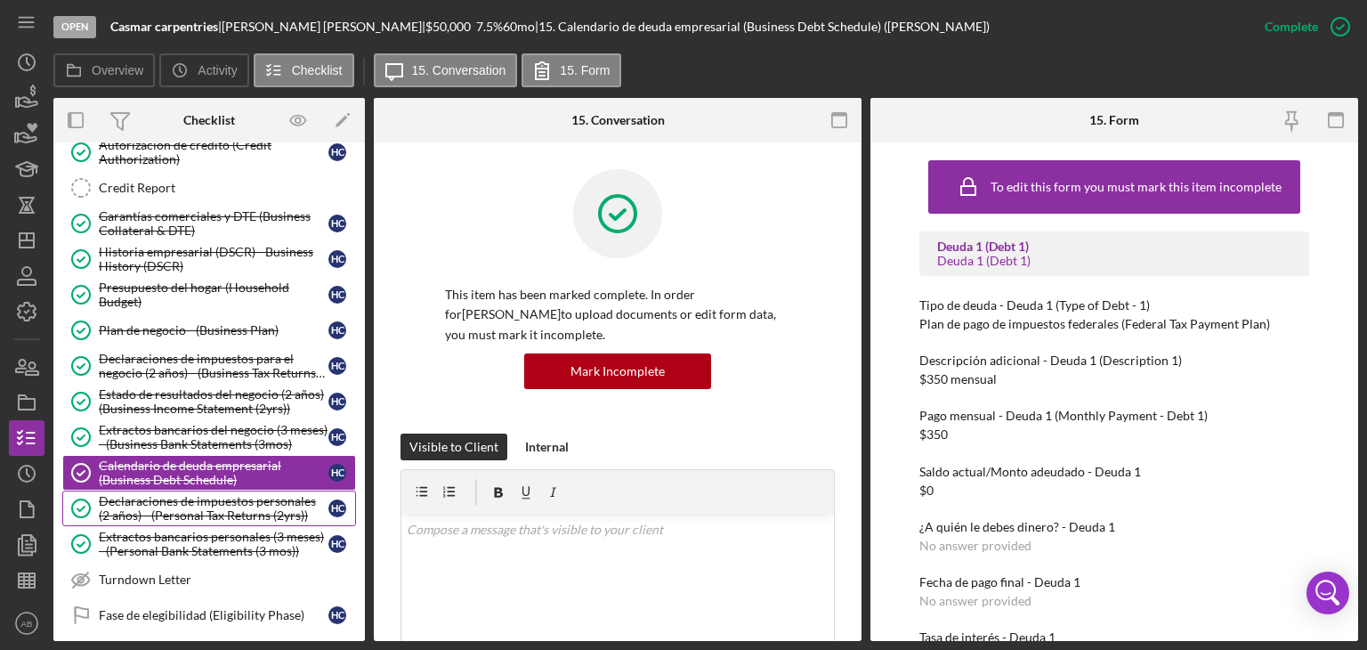
click at [181, 507] on div "Declaraciones de impuestos personales (2 años) - (Personal Tax Returns (2yrs))" at bounding box center [214, 508] width 230 height 28
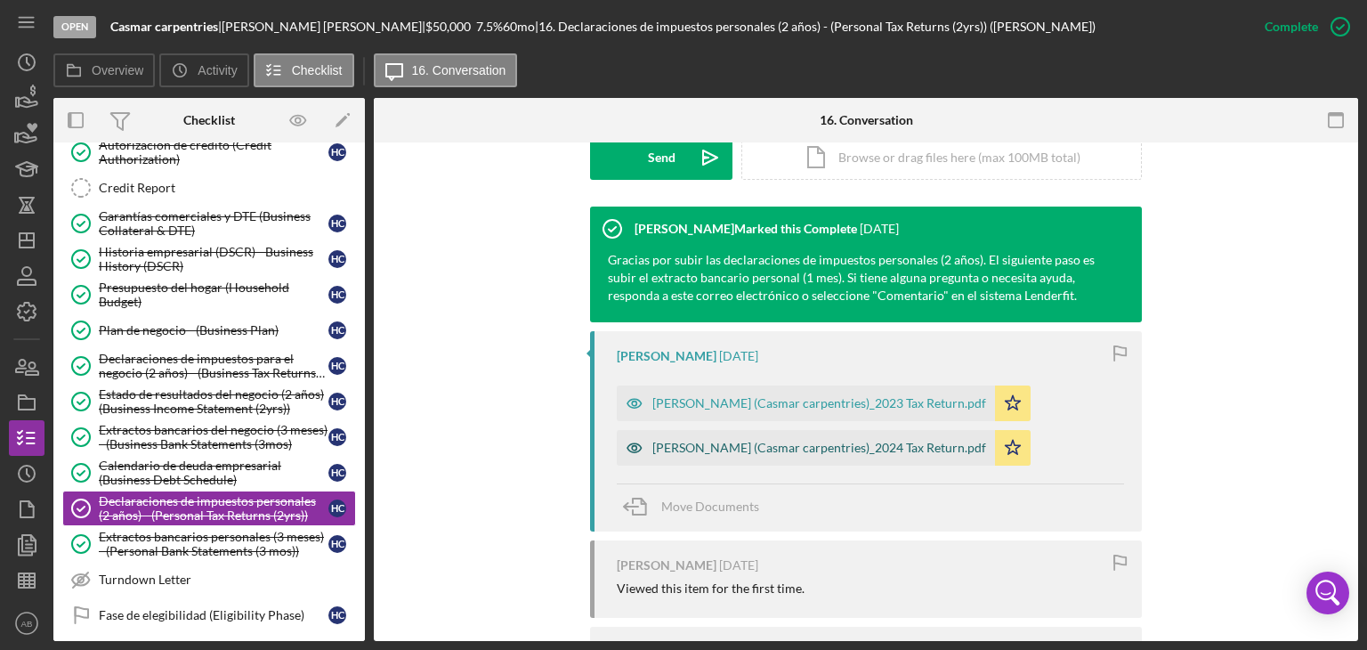
scroll to position [534, 0]
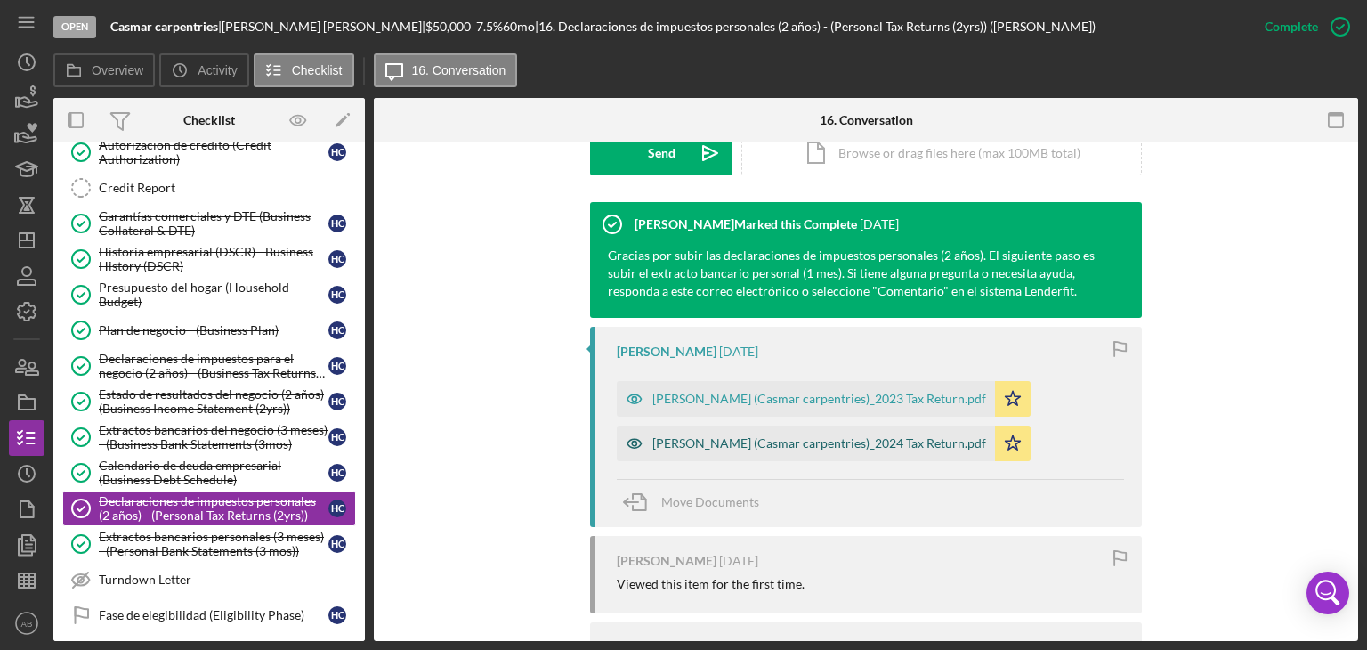
click at [756, 440] on div "[PERSON_NAME] (Casmar carpentries)_2024 Tax Return.pdf" at bounding box center [819, 443] width 334 height 14
